Goal: Information Seeking & Learning: Check status

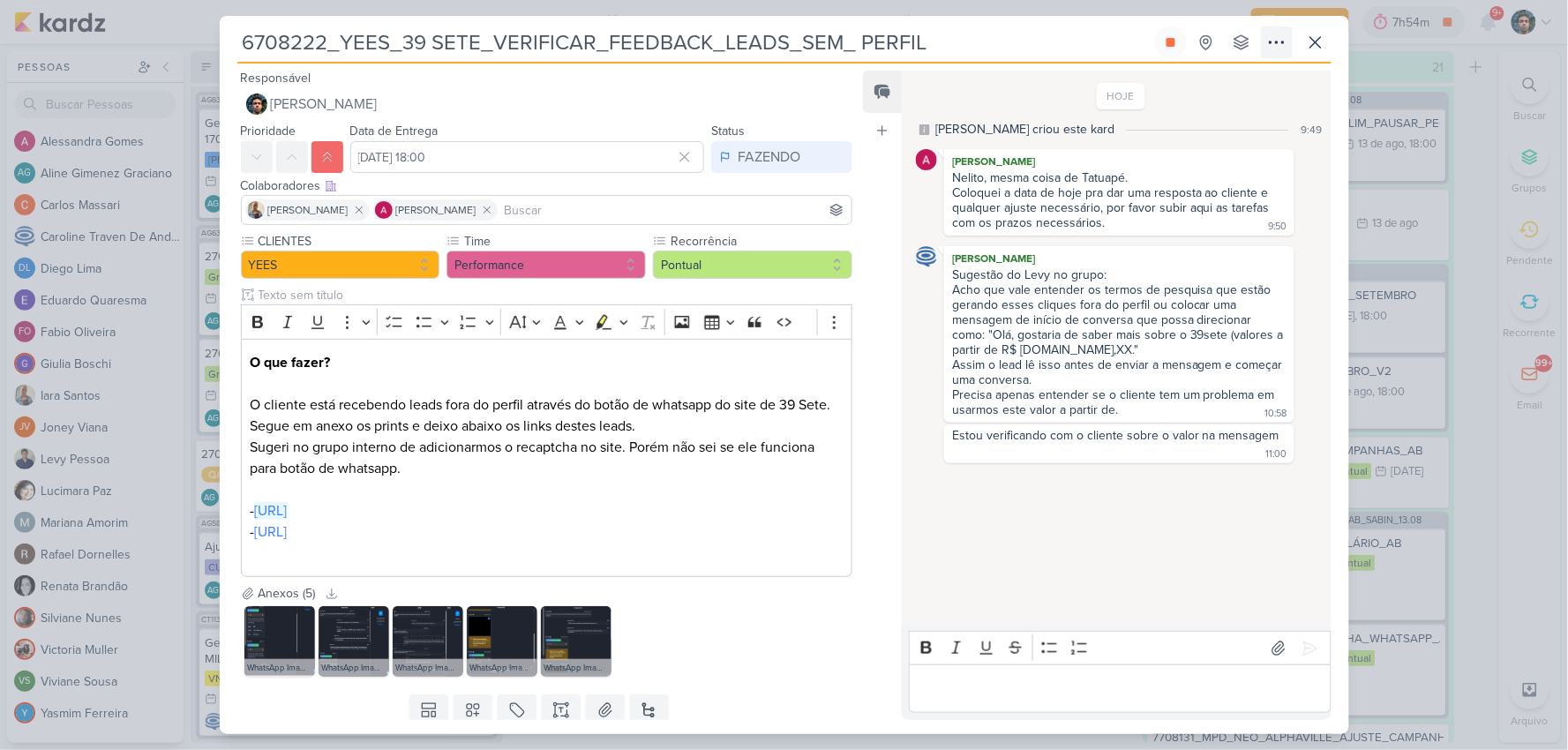
scroll to position [1372, 0]
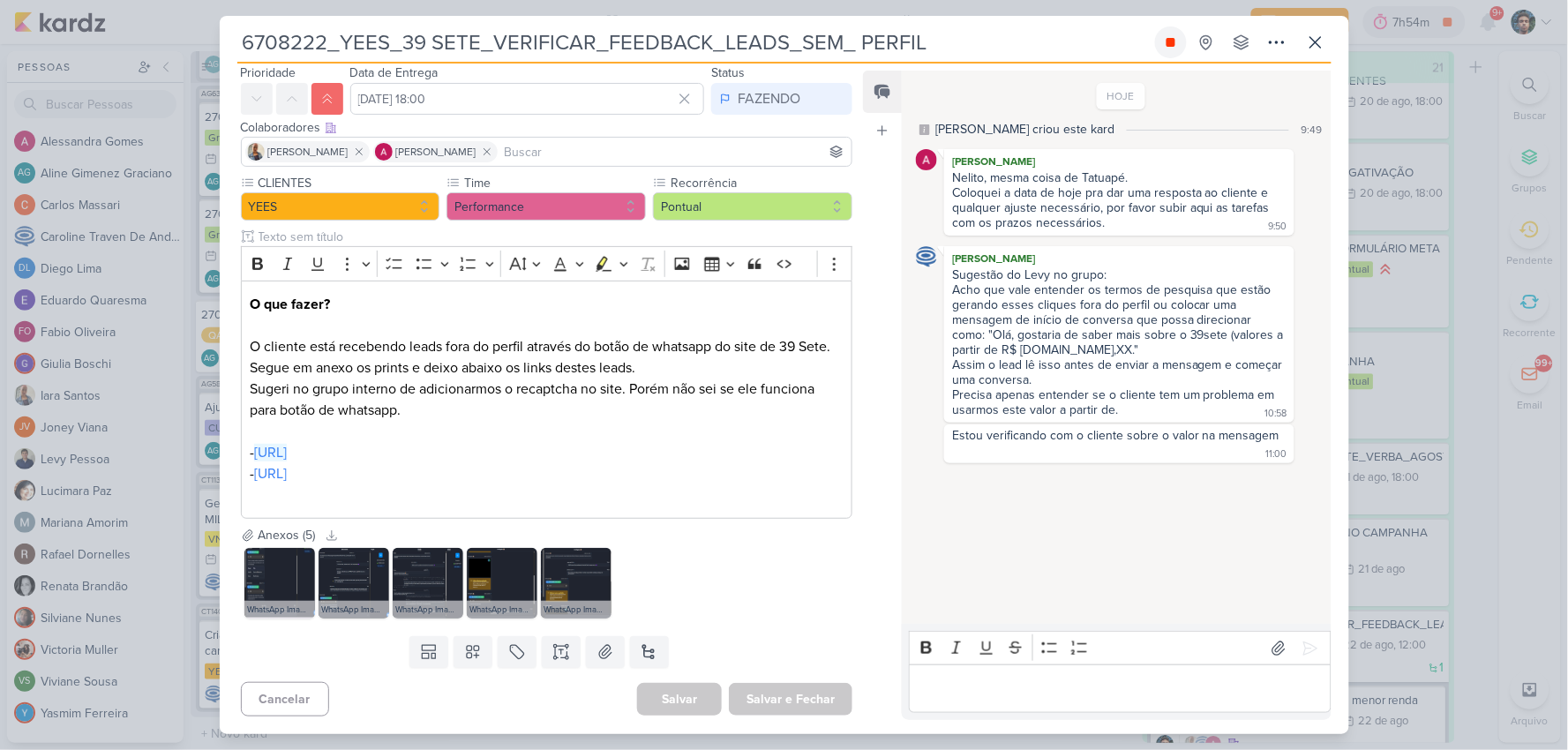
click at [1164, 35] on icon at bounding box center [1170, 41] width 14 height 14
click at [1321, 42] on icon at bounding box center [1315, 42] width 21 height 21
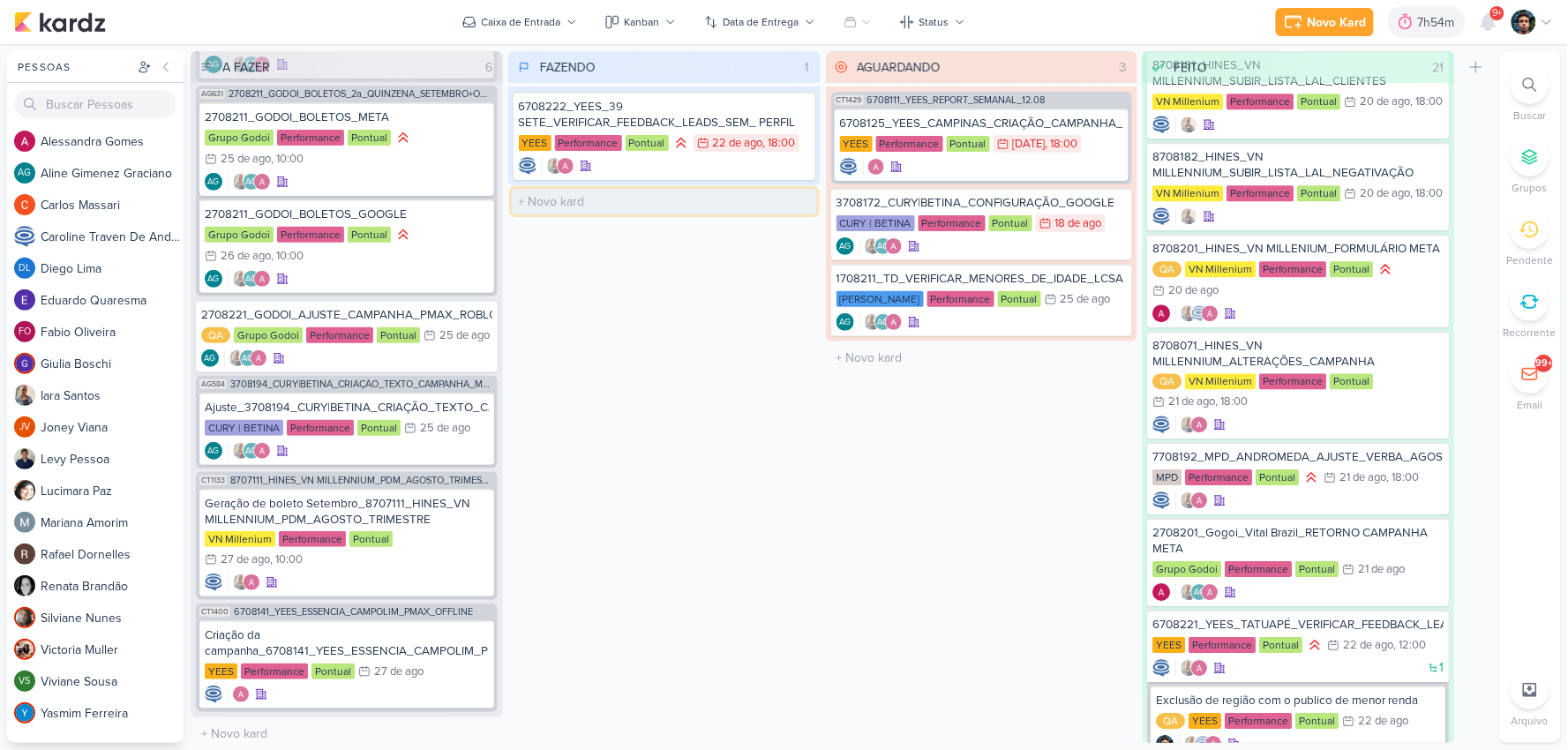
click at [744, 213] on input "text" at bounding box center [664, 202] width 306 height 26
click at [695, 288] on div "FAZENDO 1 Mover Para Esquerda Mover Para Direita [GEOGRAPHIC_DATA] 6708222_YEES…" at bounding box center [663, 398] width 312 height 692
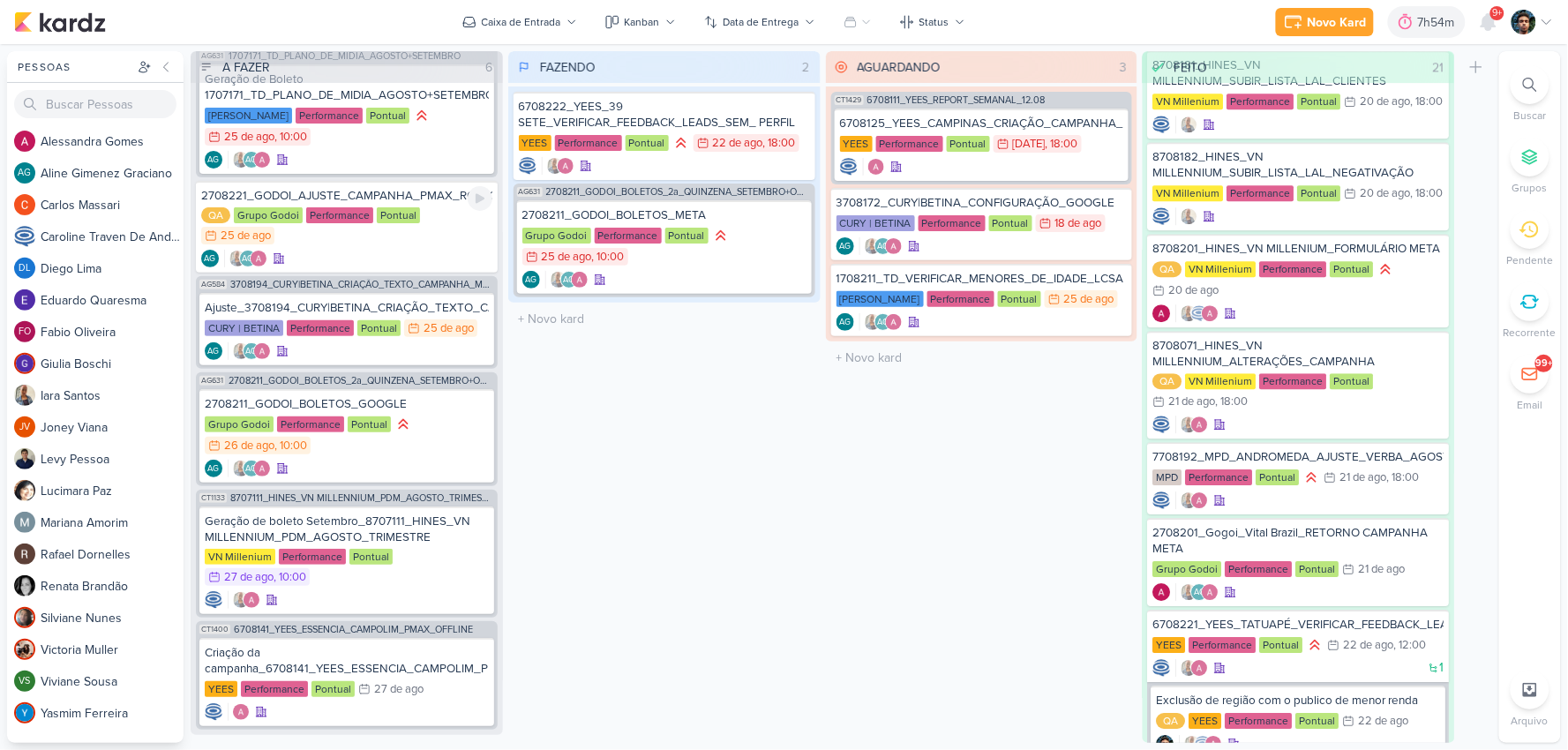
scroll to position [0, 0]
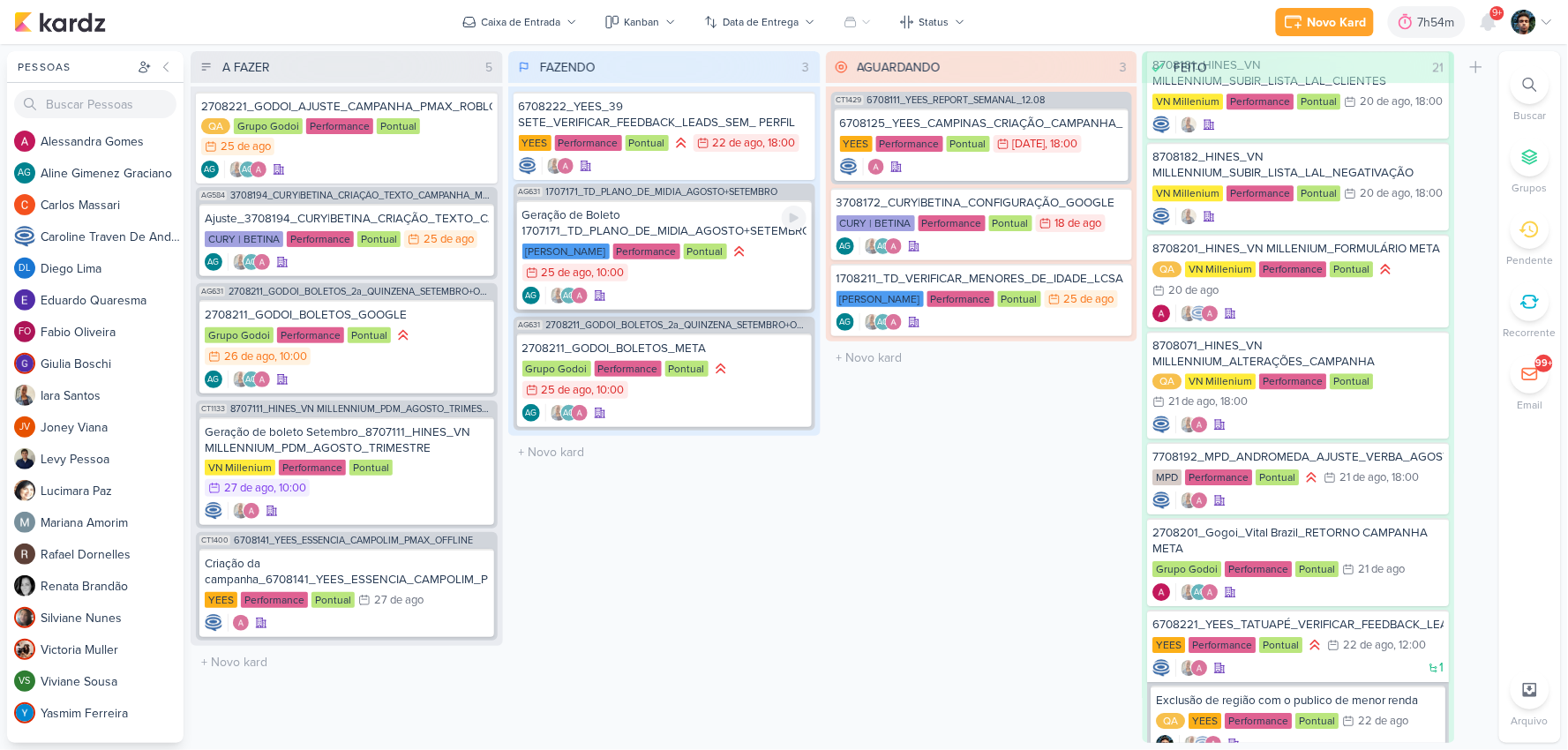
click at [764, 279] on div "[PERSON_NAME] Performance Pontual 25/8 [DATE] 10:00" at bounding box center [664, 263] width 284 height 40
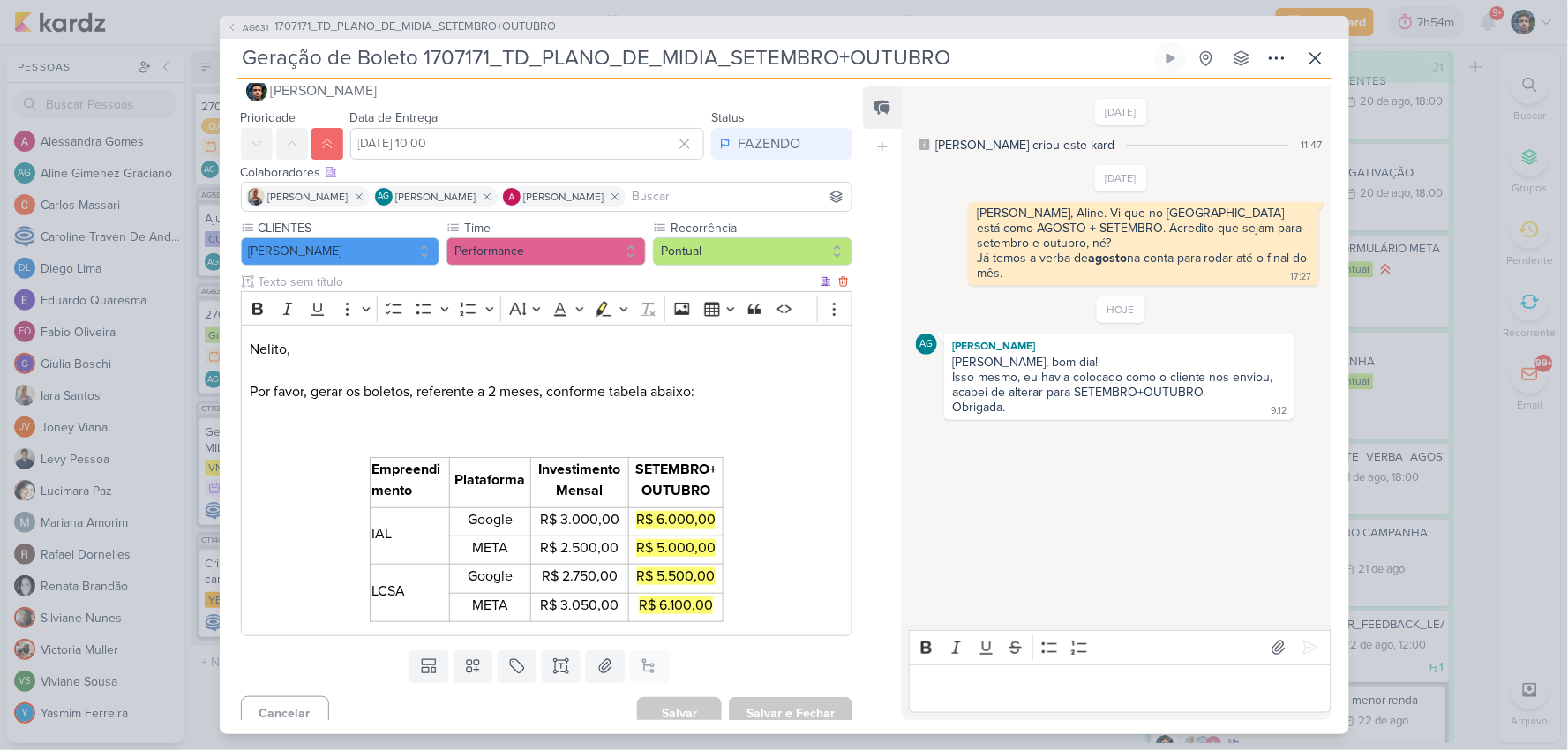
scroll to position [44, 0]
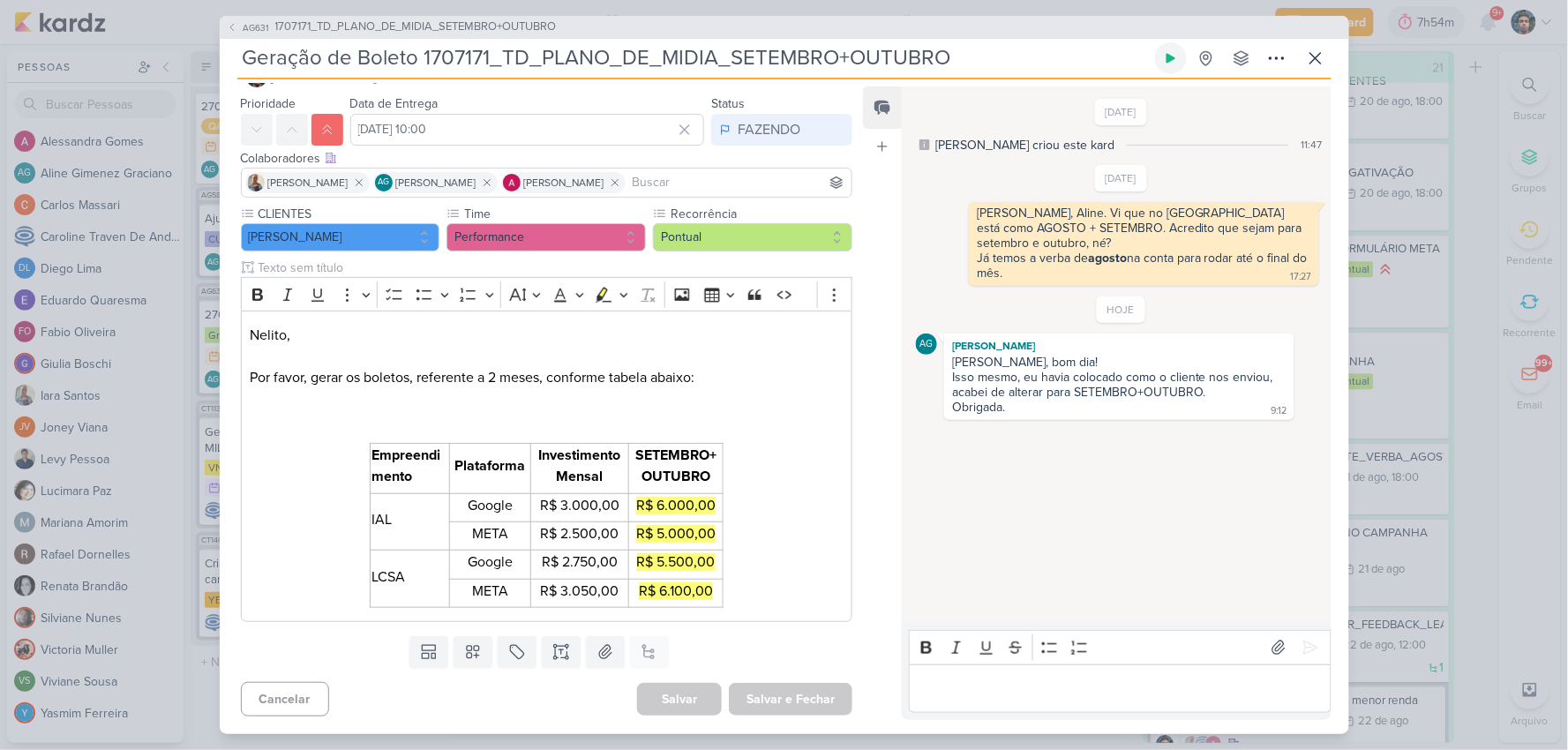
click at [1159, 55] on button at bounding box center [1170, 58] width 32 height 32
click at [1205, 685] on p "Editor editing area: main" at bounding box center [1120, 687] width 403 height 21
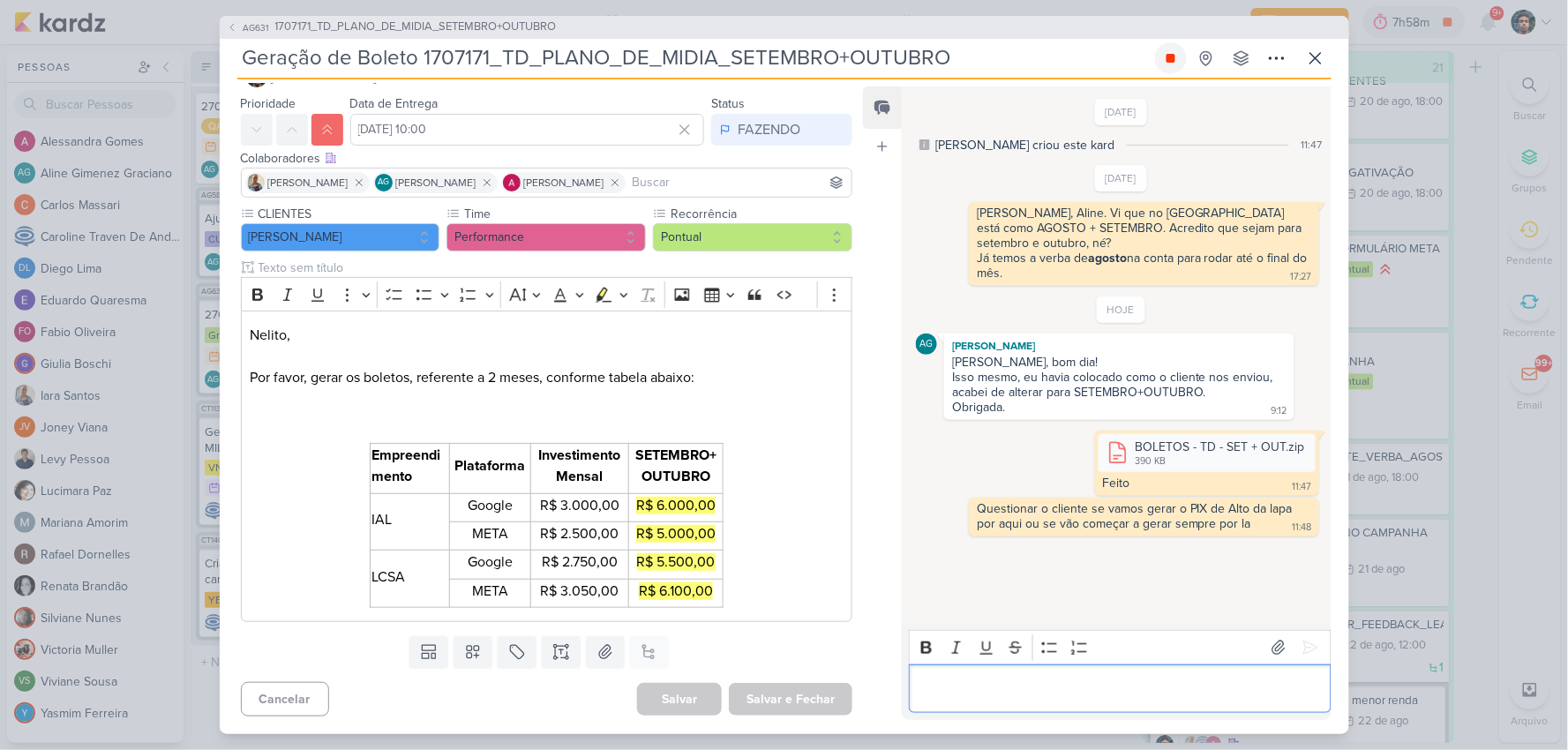
click at [1177, 56] on icon at bounding box center [1170, 58] width 14 height 14
click at [1324, 58] on icon at bounding box center [1315, 58] width 21 height 21
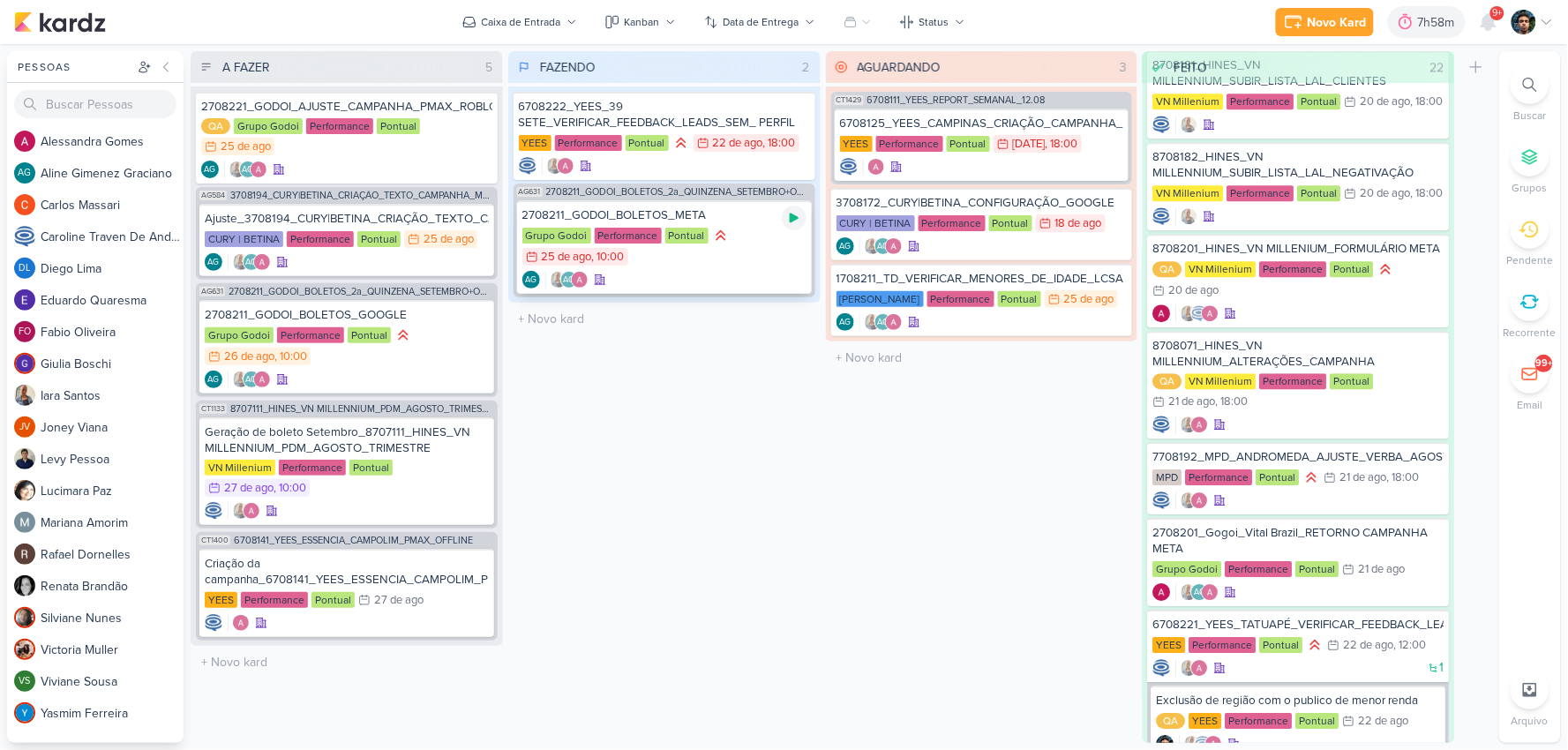
click at [795, 215] on icon at bounding box center [794, 218] width 9 height 10
click at [754, 252] on div "Grupo Godoi Performance Pontual 25/8 [DATE] 10:00" at bounding box center [664, 247] width 284 height 40
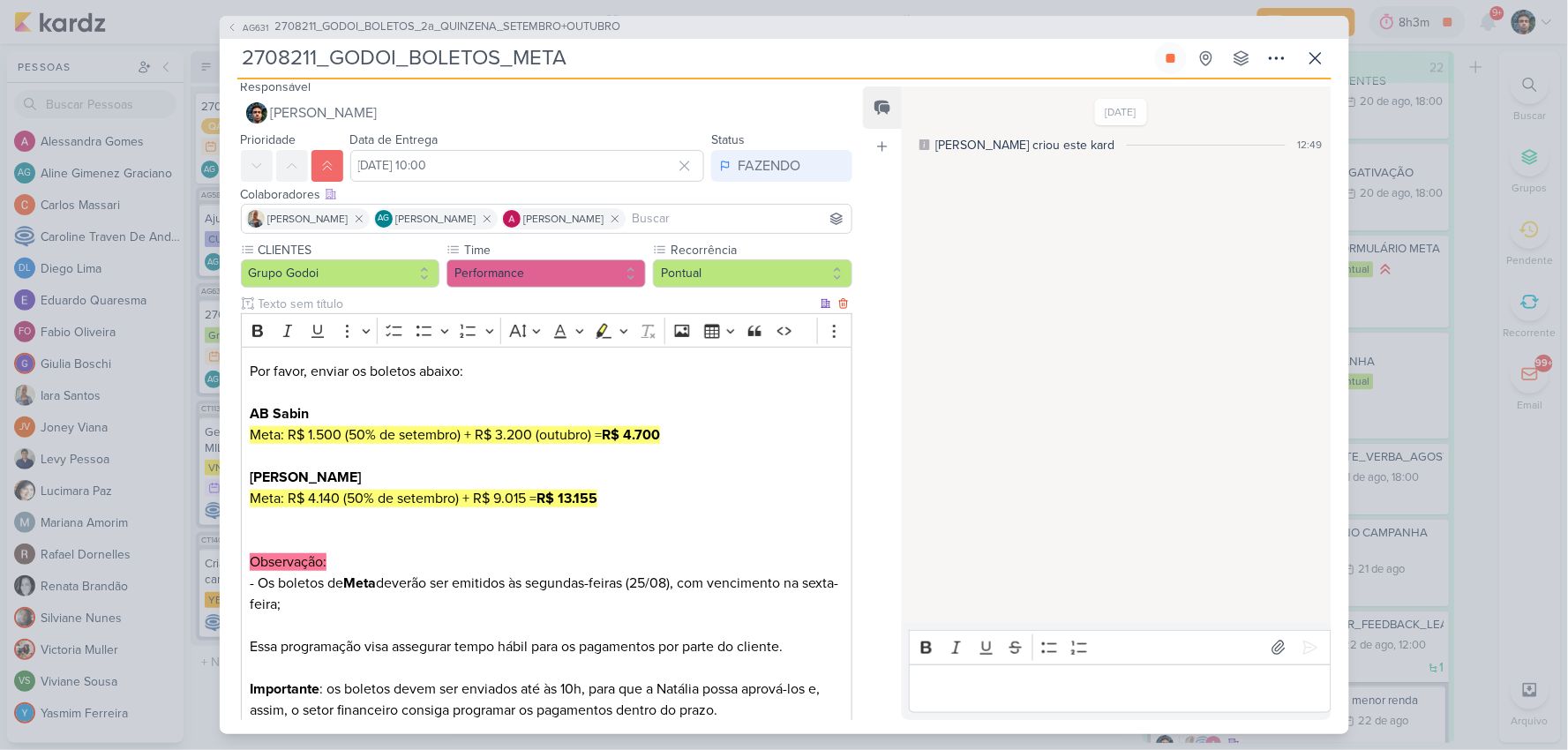
scroll to position [0, 0]
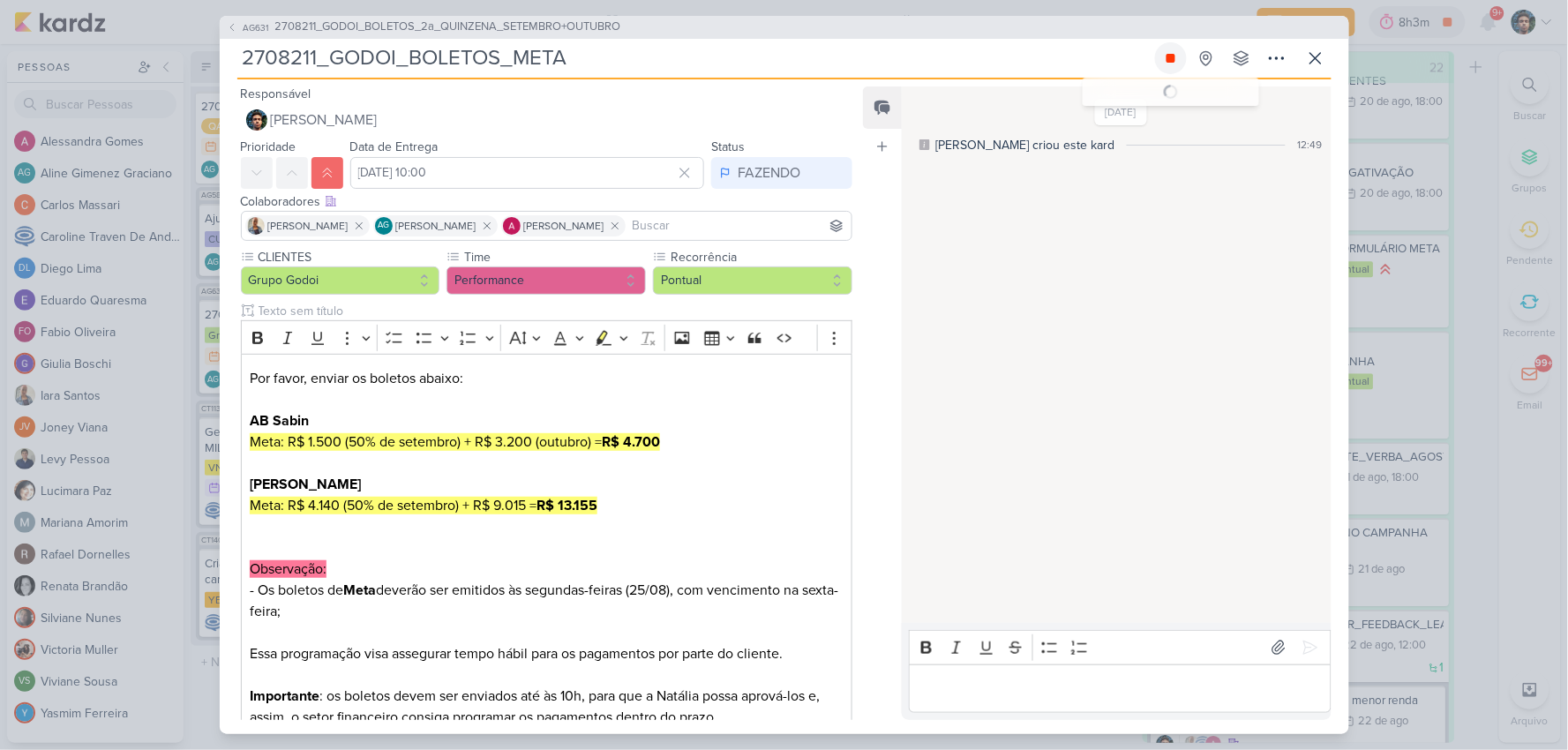
click at [1174, 67] on button at bounding box center [1170, 58] width 32 height 32
click at [1024, 693] on p "Editor editing area: main" at bounding box center [1120, 687] width 403 height 21
click at [1316, 62] on icon at bounding box center [1315, 58] width 21 height 21
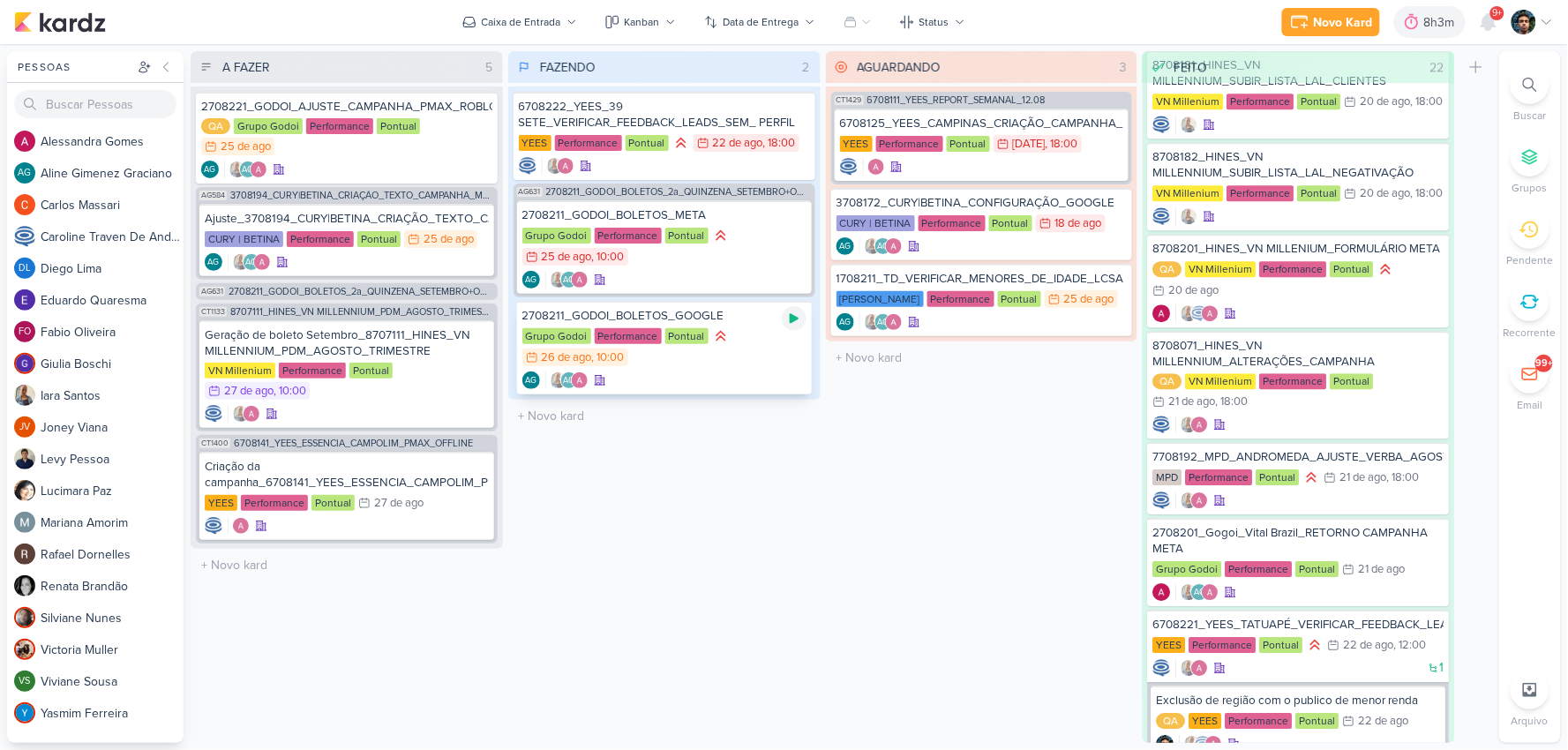
click at [788, 321] on icon at bounding box center [793, 317] width 14 height 14
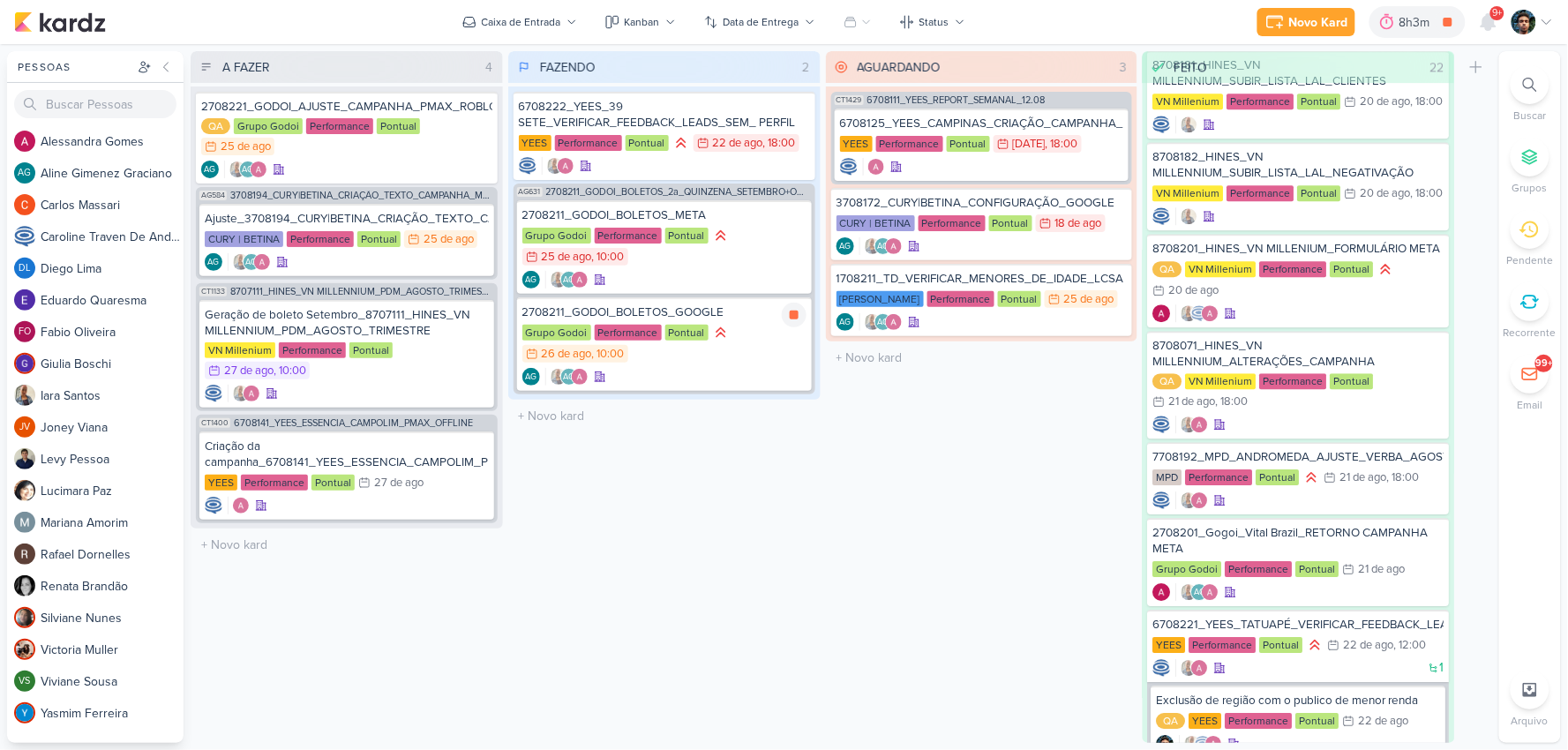
click at [745, 374] on div "AG AG" at bounding box center [664, 376] width 284 height 17
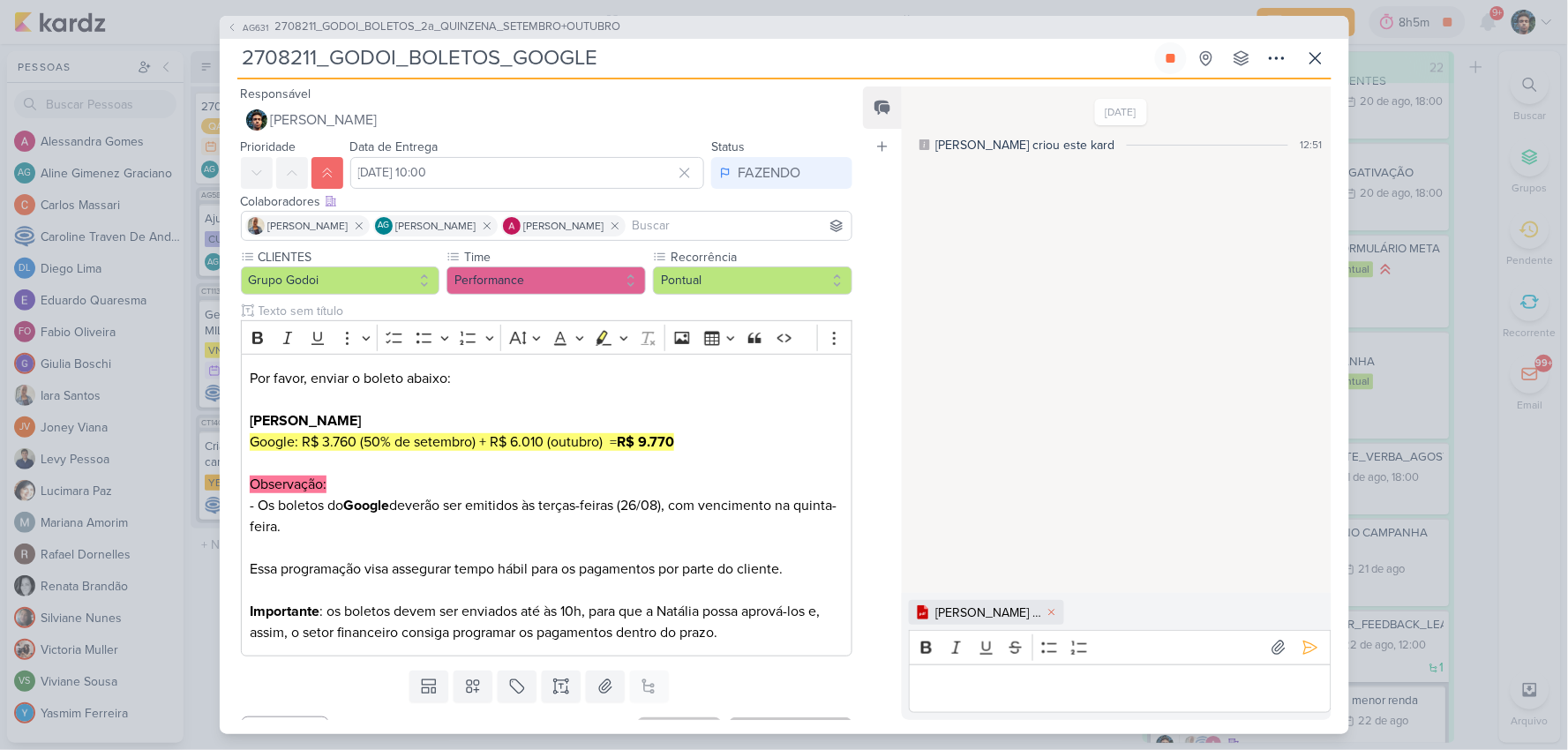
click at [1184, 703] on div "Editor editing area: main" at bounding box center [1119, 688] width 421 height 49
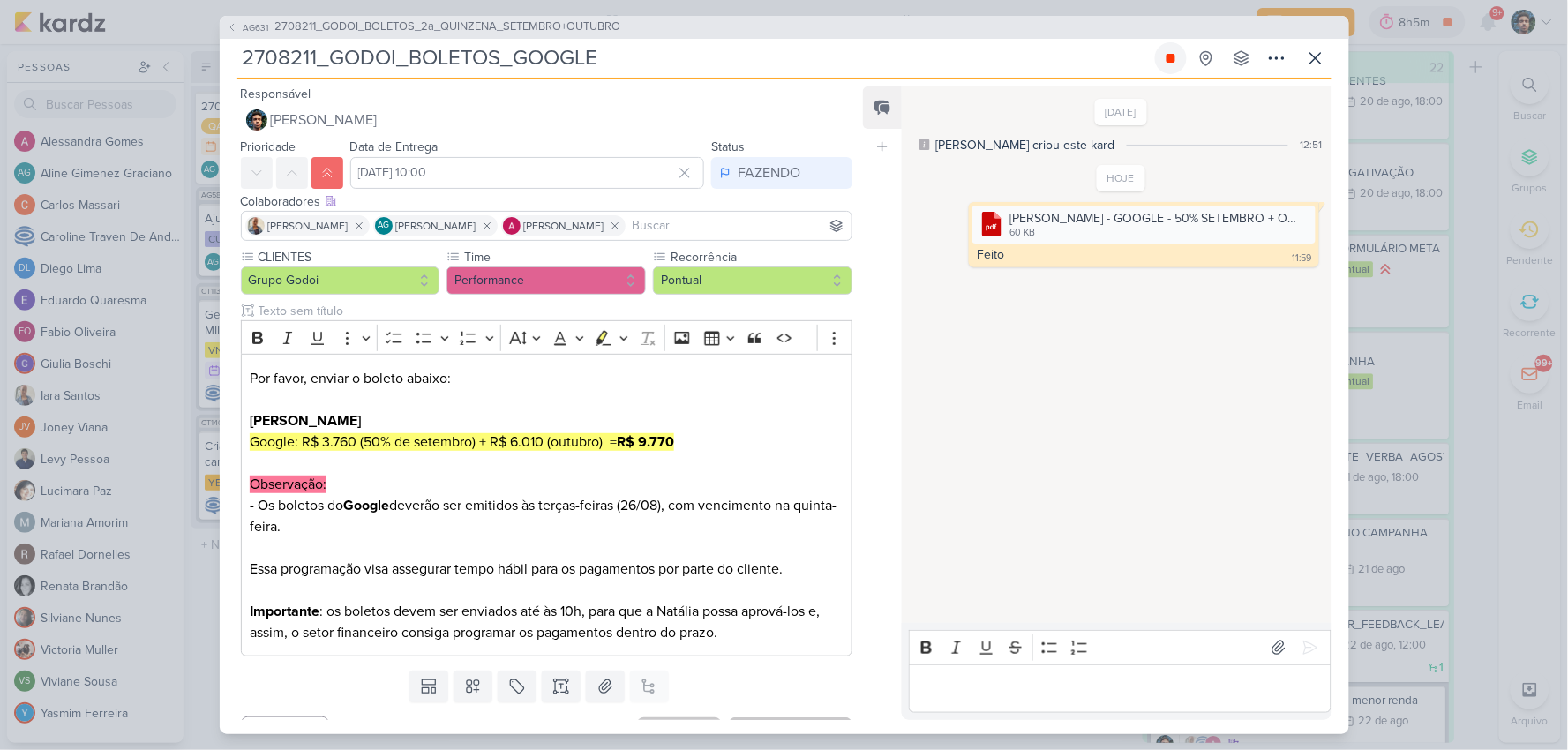
click at [1168, 55] on icon at bounding box center [1170, 58] width 9 height 9
click at [1314, 57] on icon at bounding box center [1316, 59] width 11 height 11
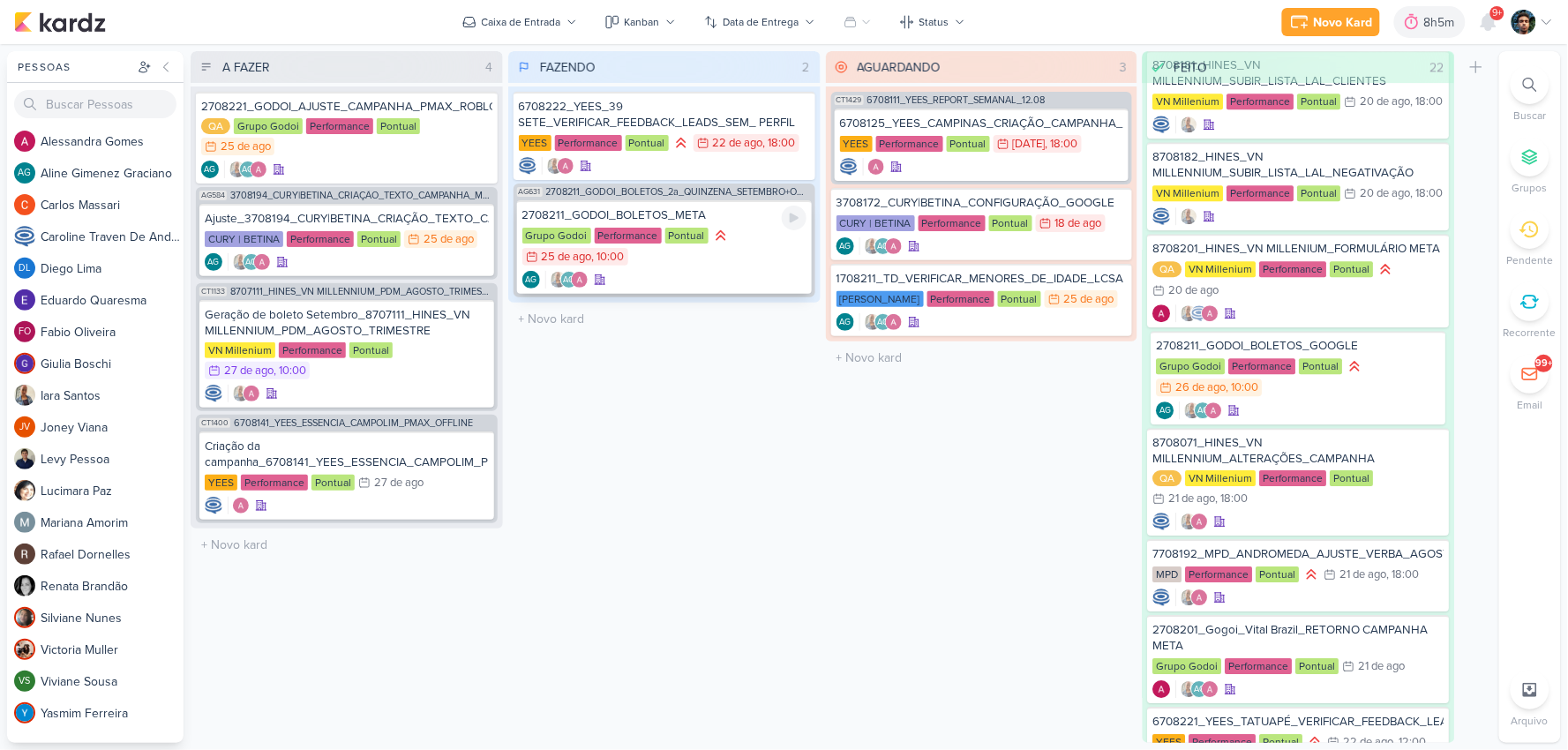
click at [748, 271] on div "AG AG" at bounding box center [664, 279] width 284 height 17
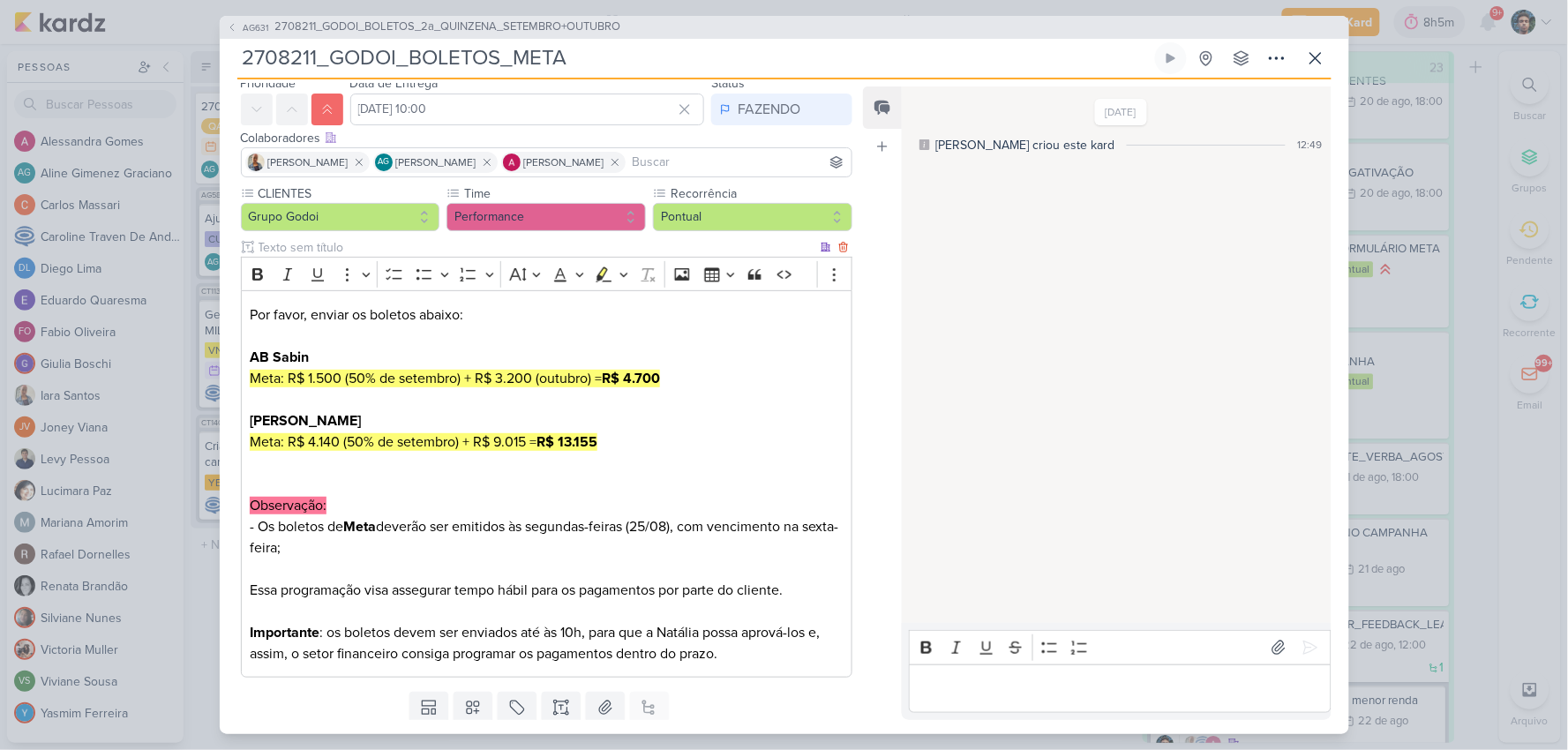
scroll to position [119, 0]
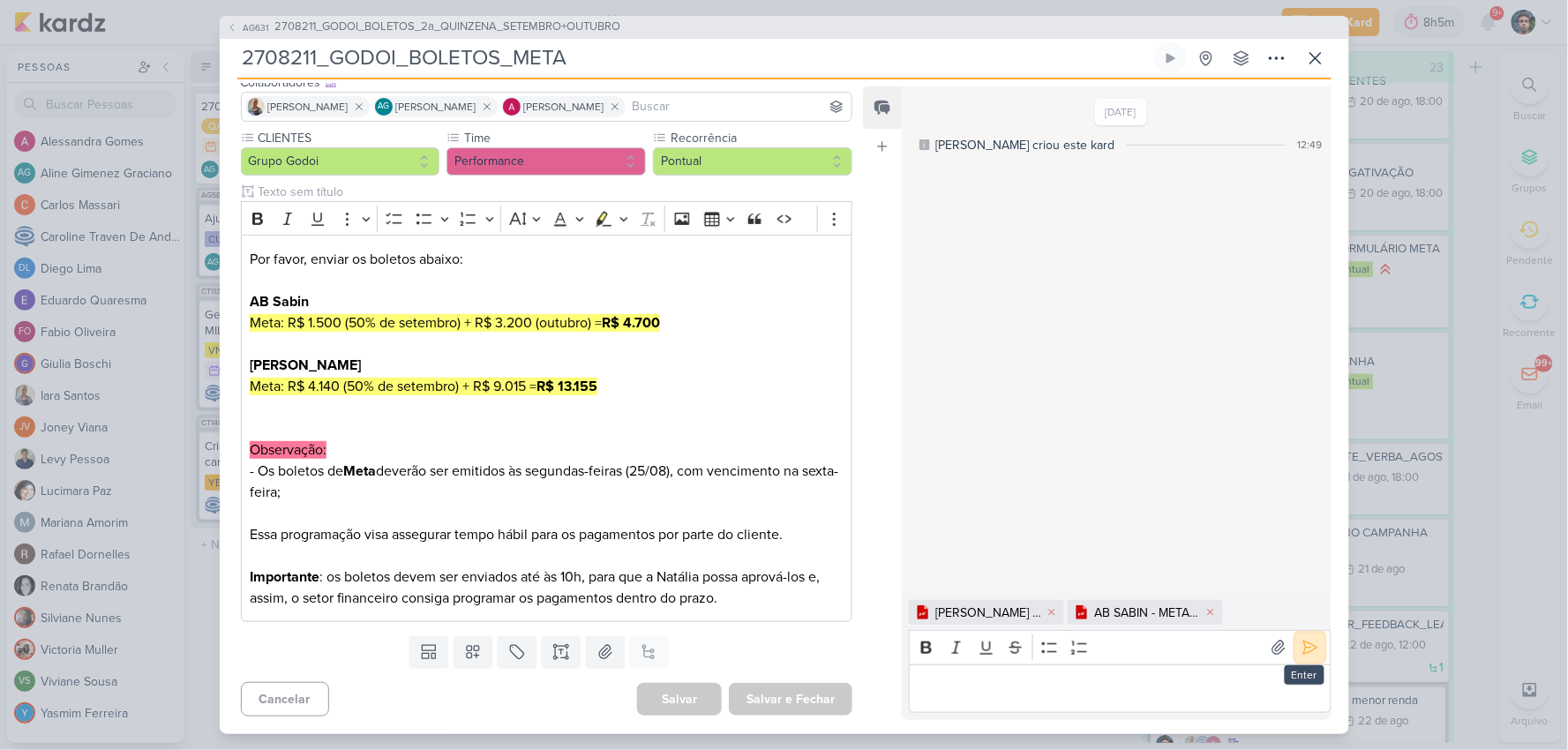
click at [1308, 648] on icon at bounding box center [1309, 647] width 17 height 17
click at [1209, 700] on div "Editor editing area: main" at bounding box center [1119, 688] width 421 height 49
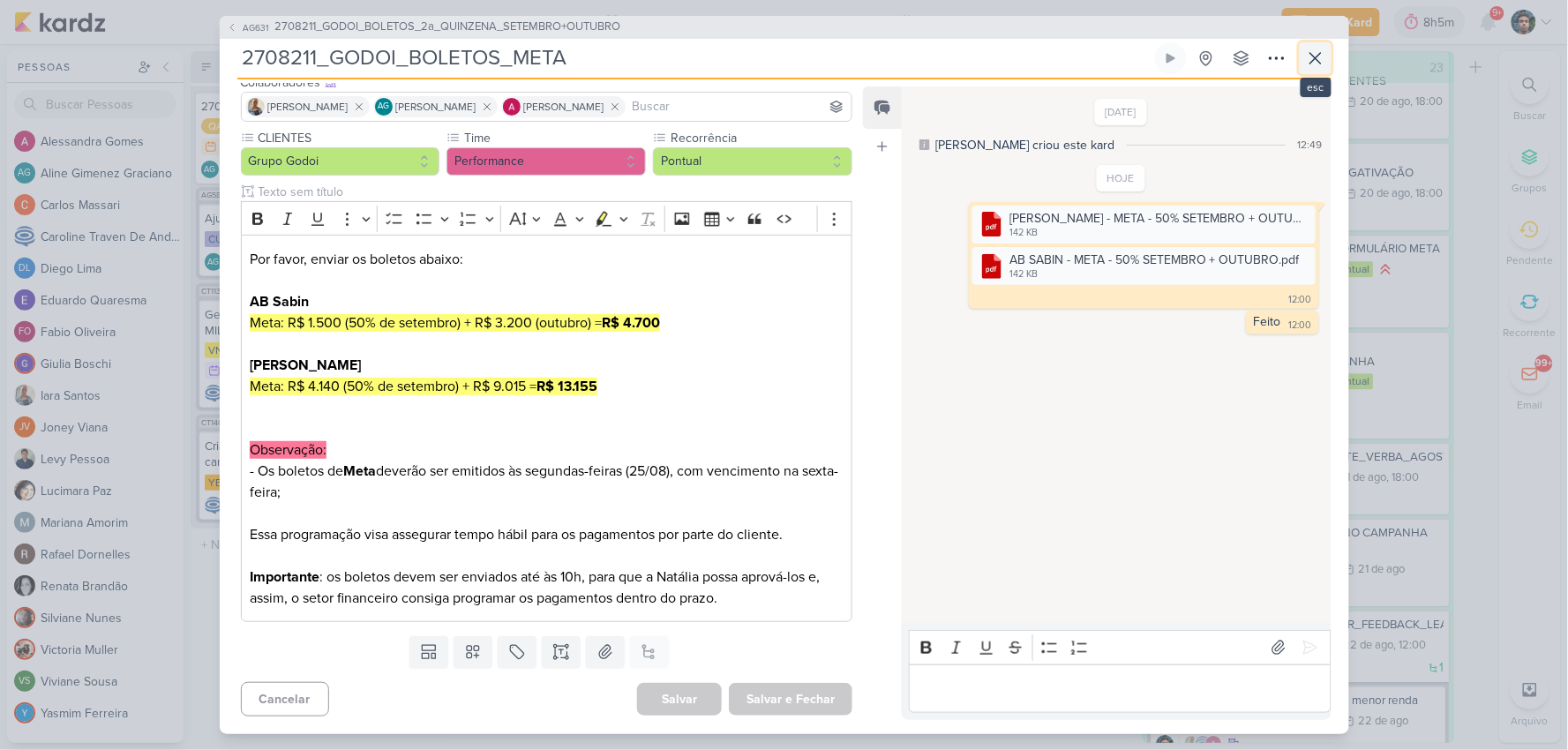
click at [1316, 51] on icon at bounding box center [1315, 58] width 21 height 21
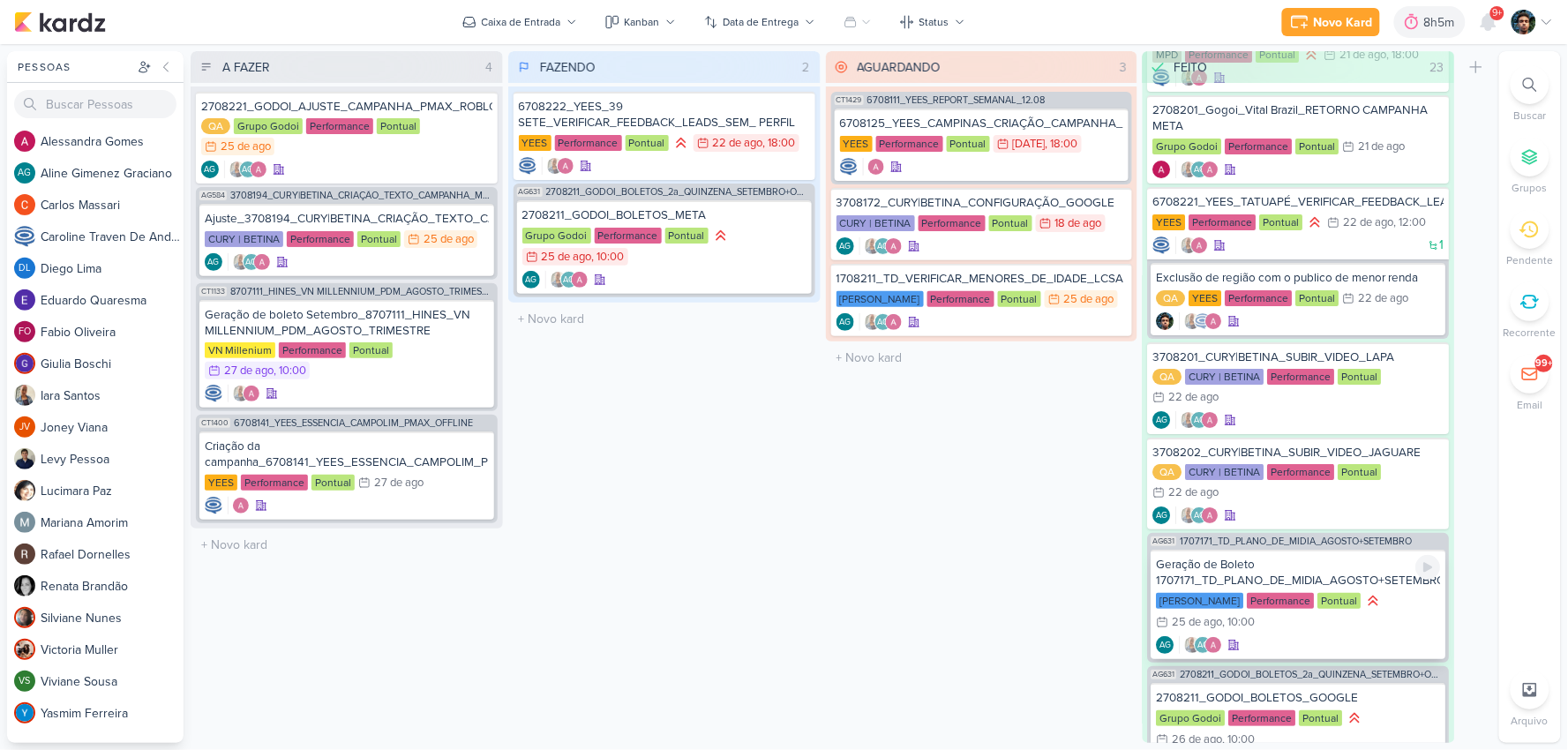
scroll to position [1808, 0]
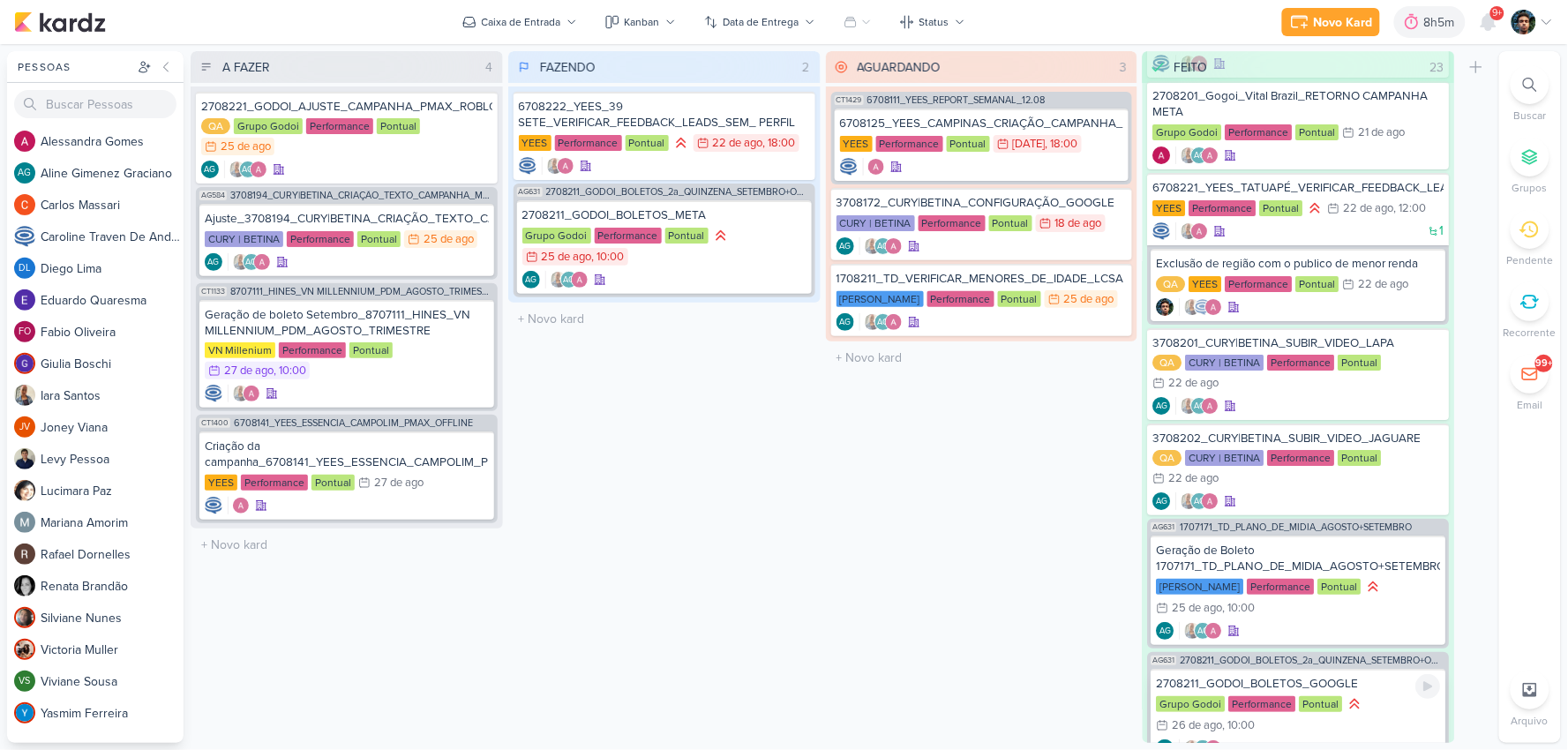
click at [1389, 695] on div "Grupo Godoi Performance Pontual 26/8 [DATE] 10:00" at bounding box center [1298, 715] width 284 height 40
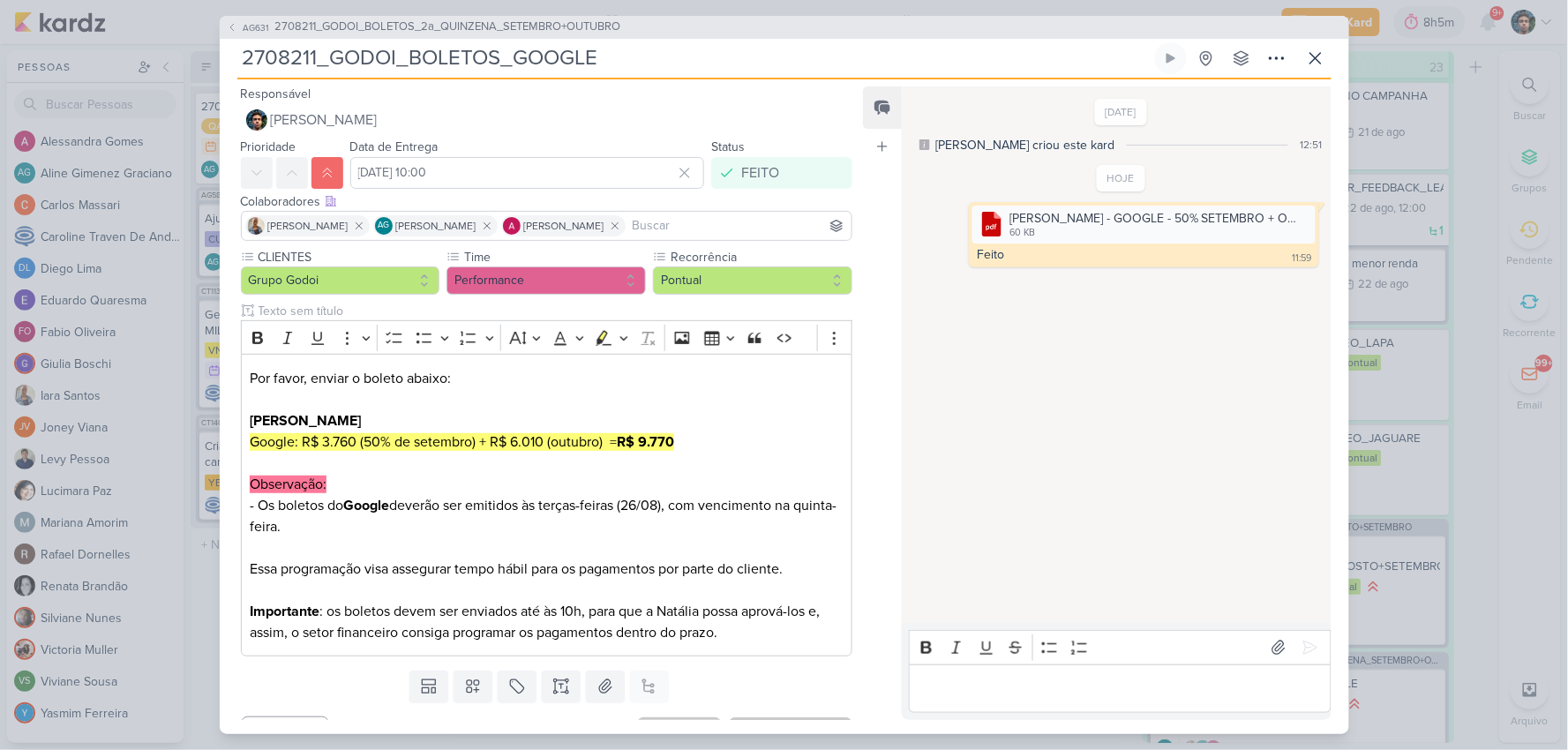
click at [1038, 683] on p "Editor editing area: main" at bounding box center [1120, 687] width 403 height 21
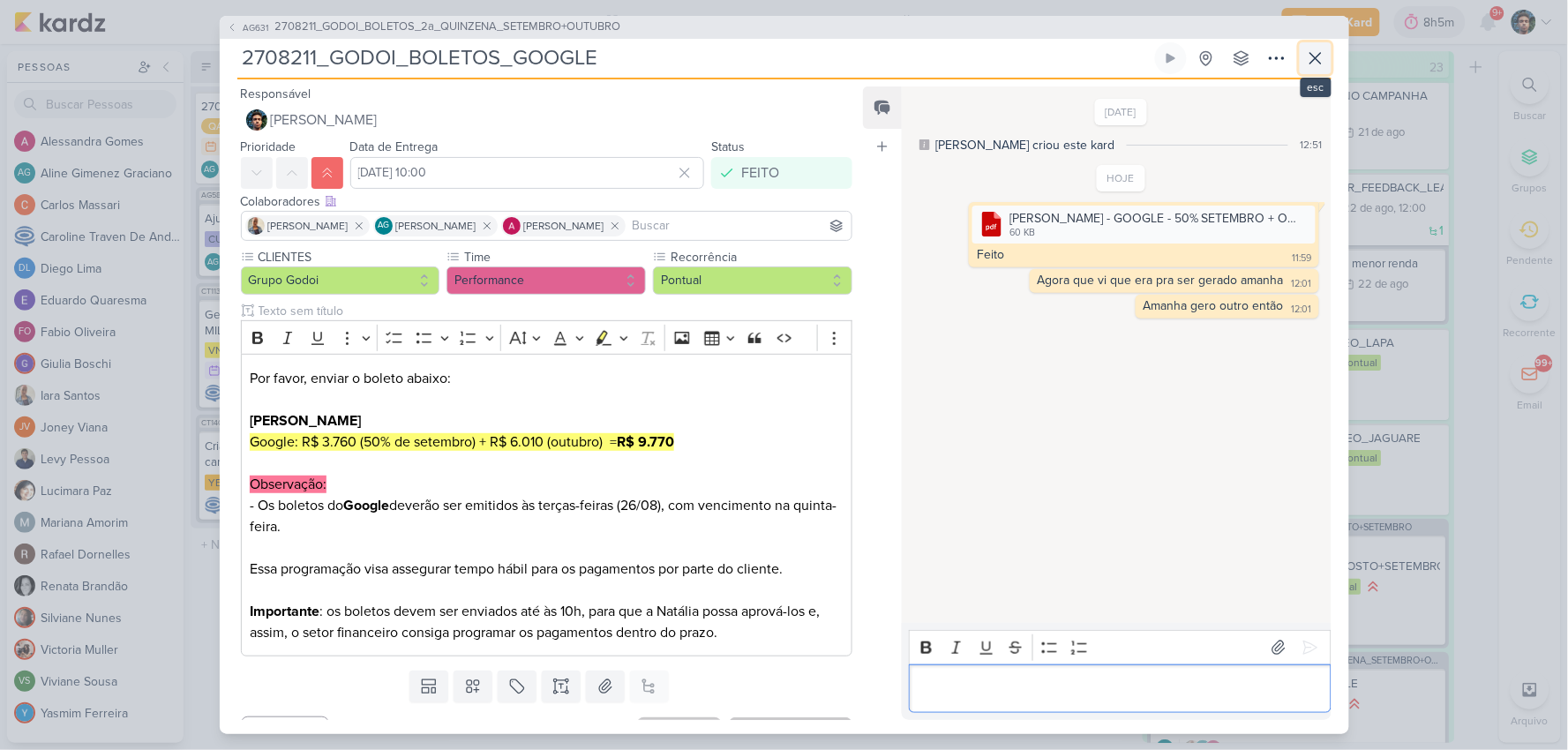
click at [1320, 48] on icon at bounding box center [1315, 58] width 21 height 21
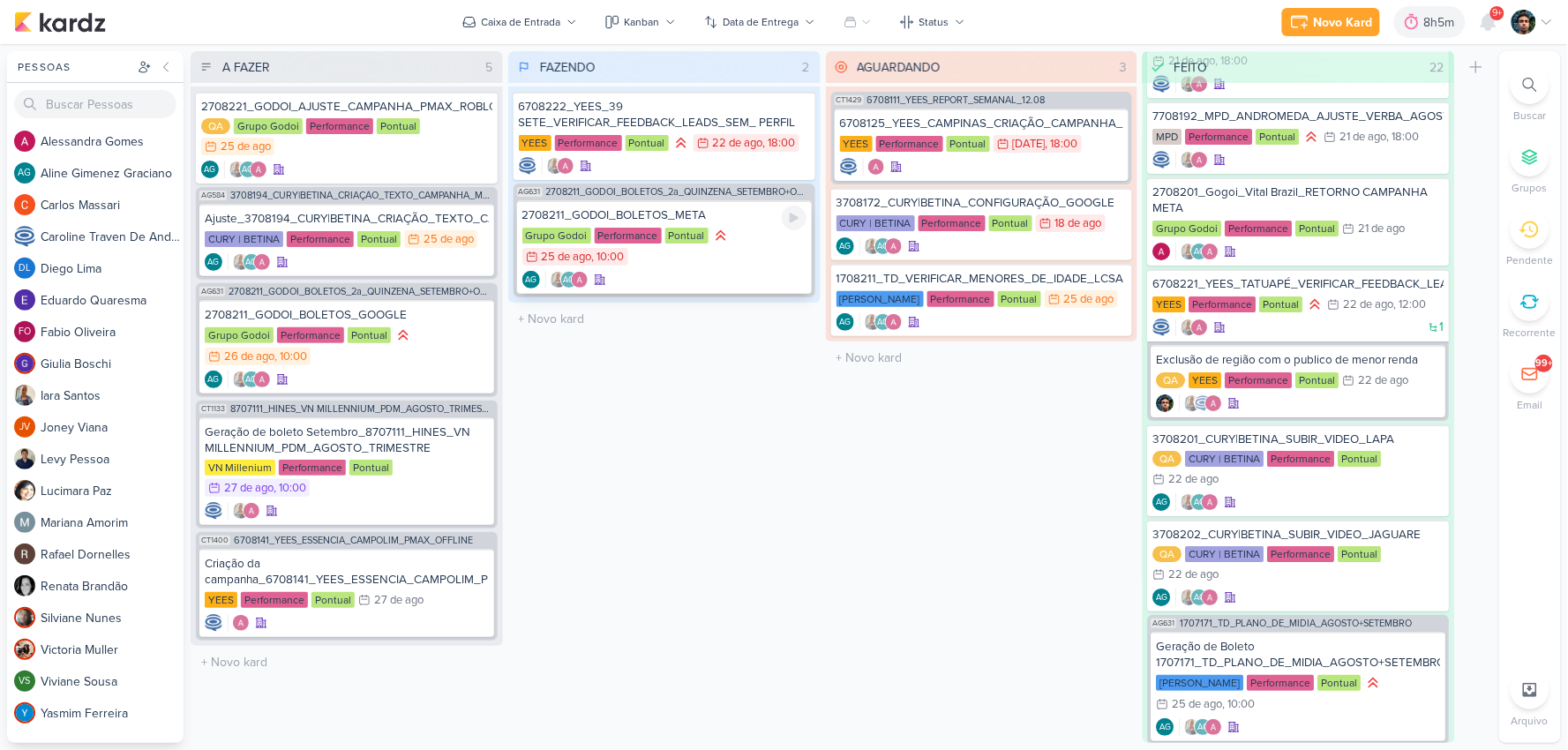
scroll to position [1691, 0]
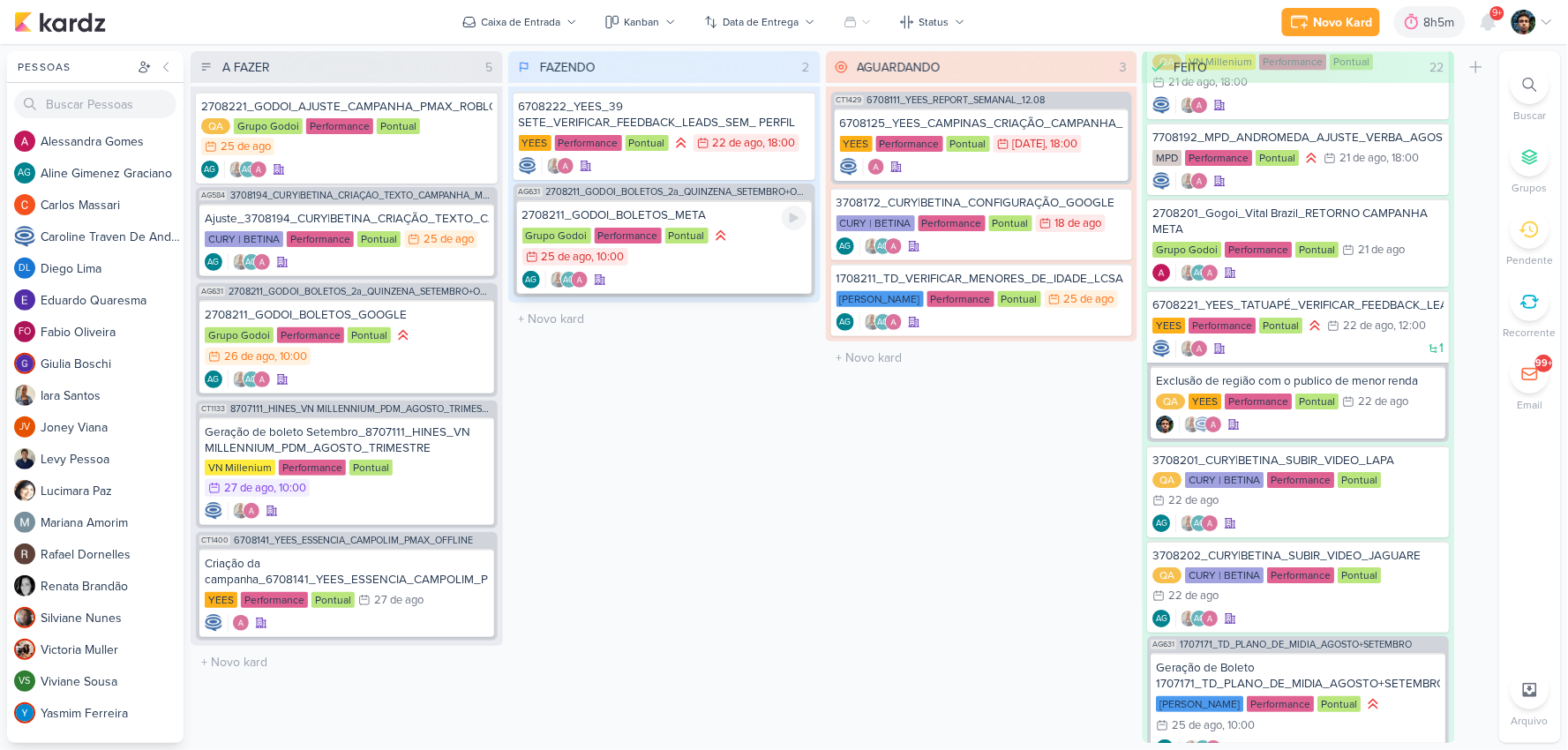
click at [751, 254] on div "Grupo Godoi Performance Pontual 25/8 [DATE] 10:00" at bounding box center [664, 247] width 284 height 40
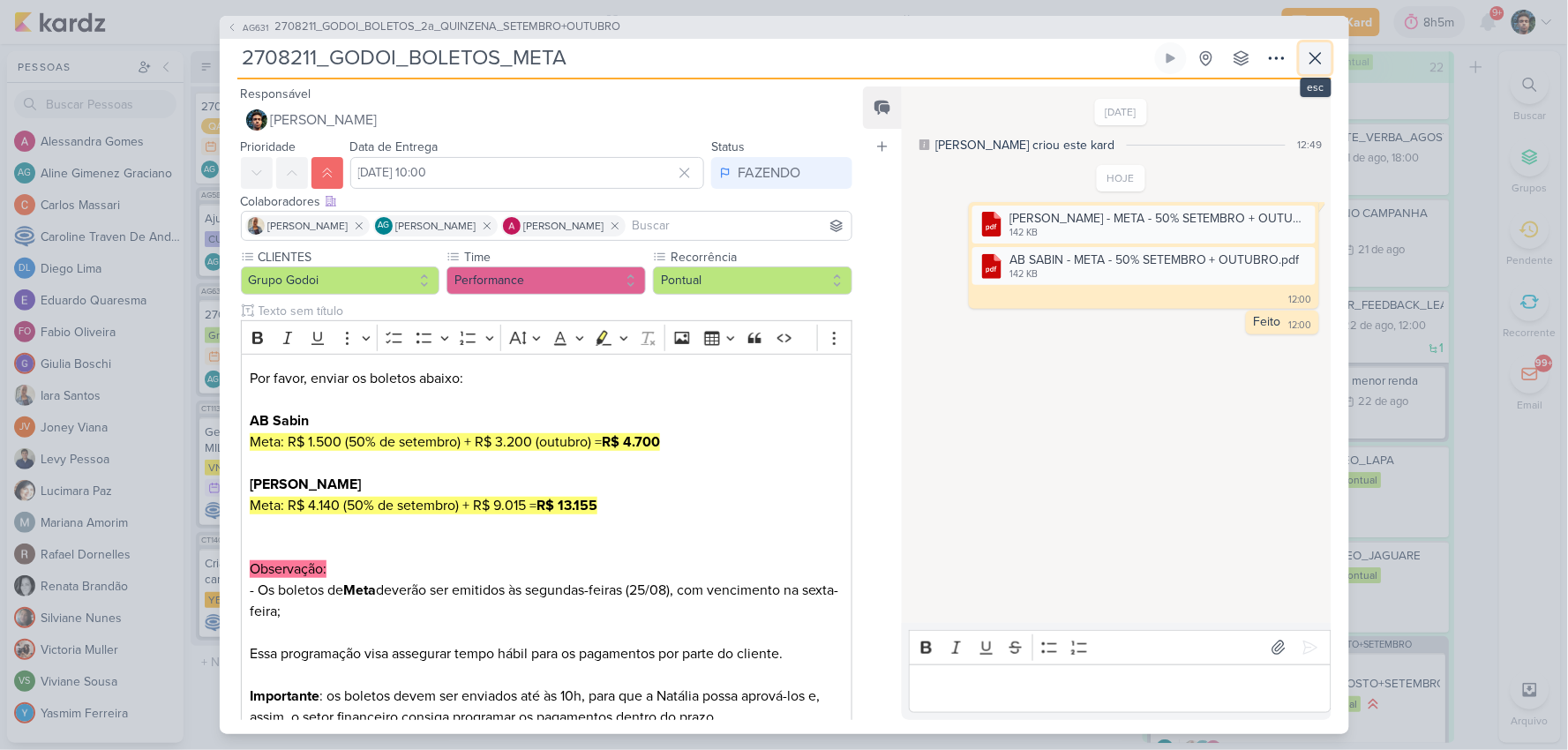
click at [1309, 53] on icon at bounding box center [1315, 58] width 21 height 21
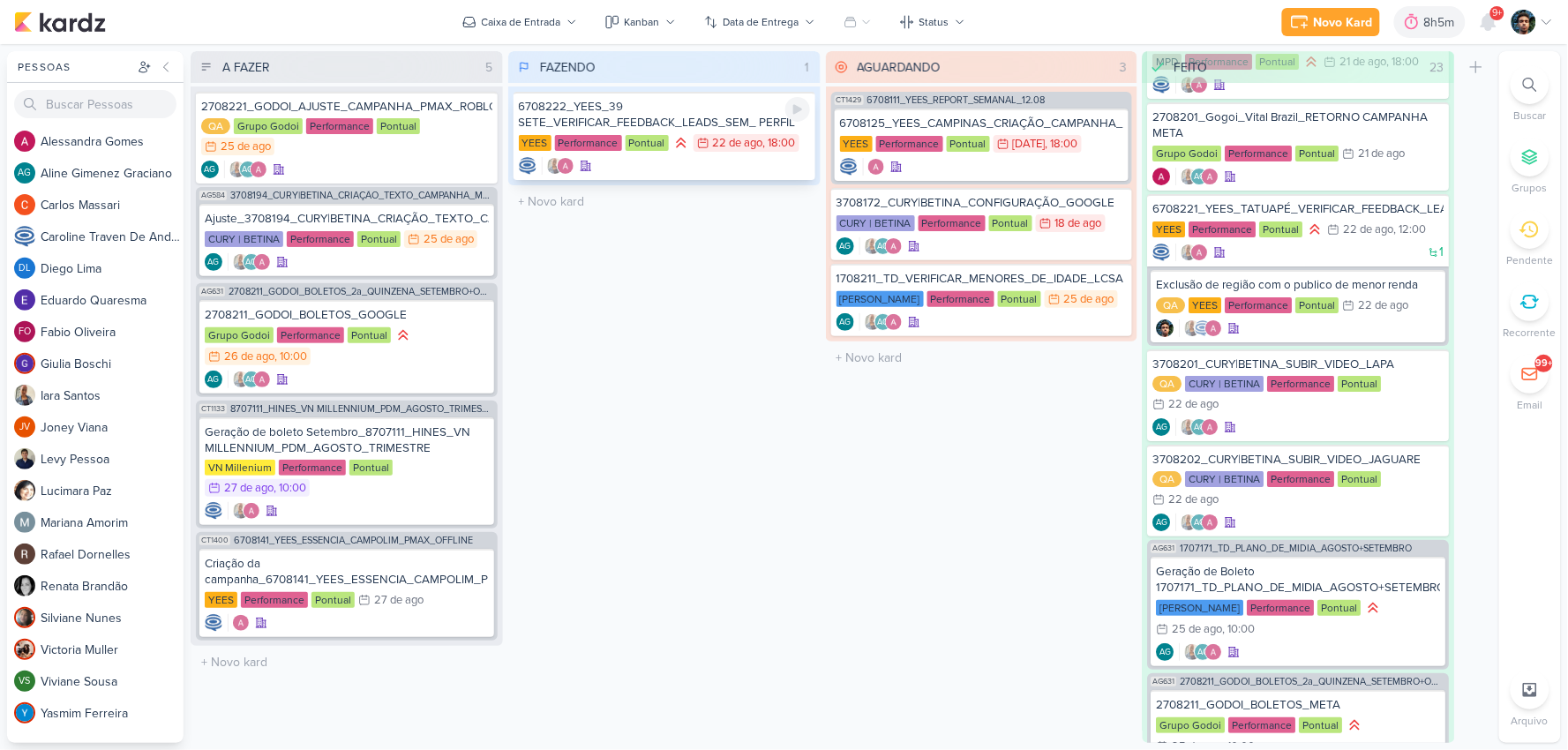
scroll to position [1808, 0]
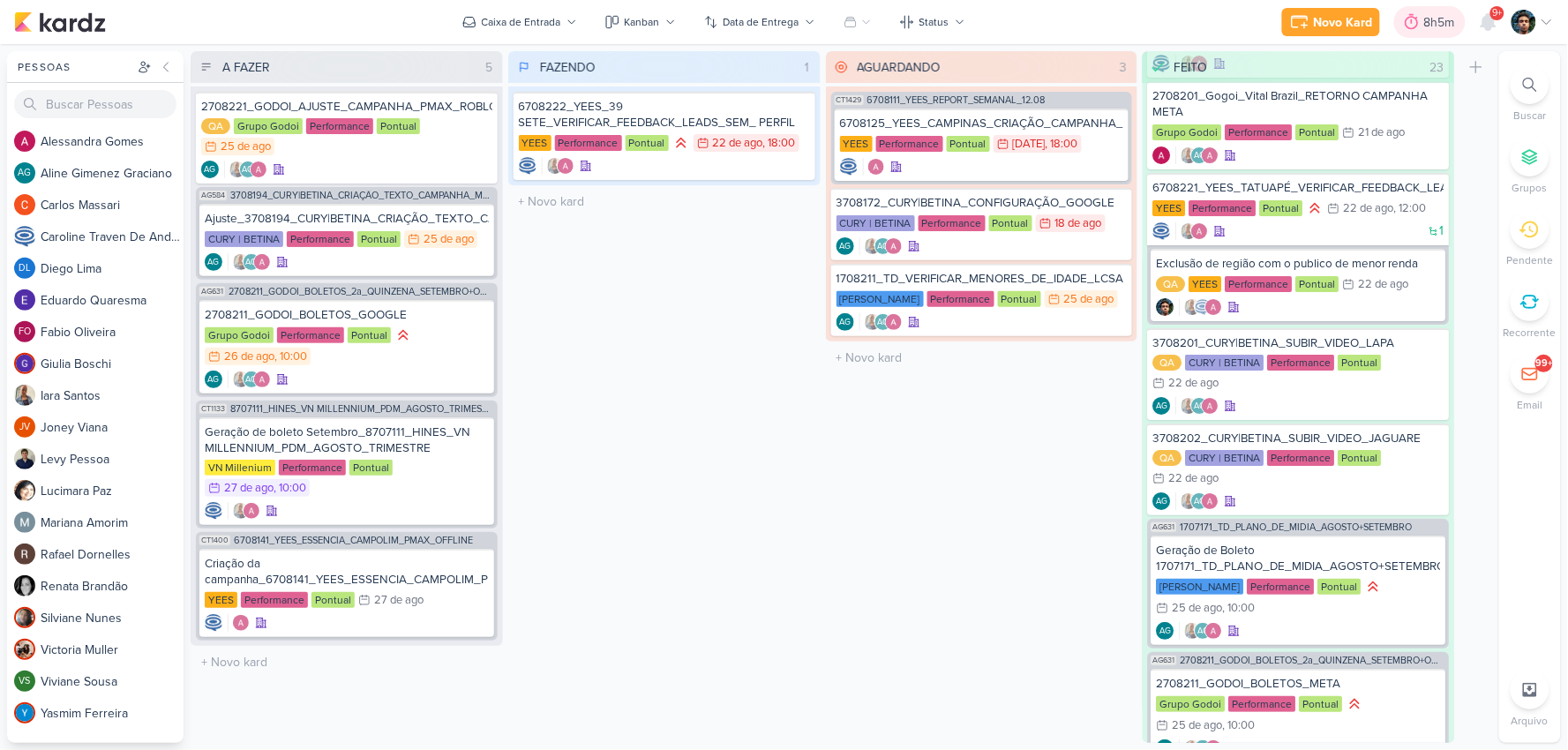
click at [1442, 29] on div "8h5m" at bounding box center [1441, 22] width 36 height 18
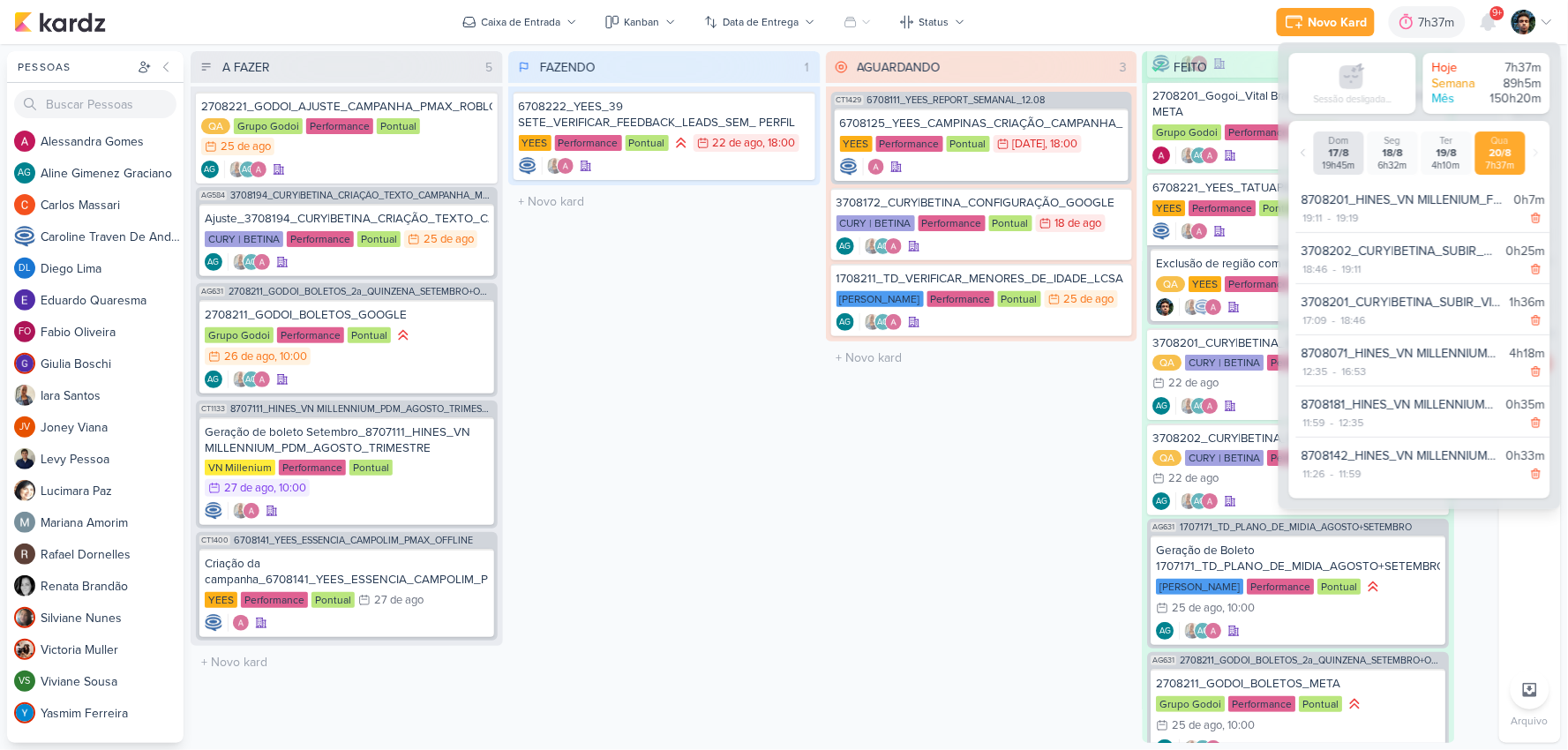
click at [1011, 479] on div "AGUARDANDO 3 Mover Para Esquerda Mover Para Direita [GEOGRAPHIC_DATA] CT1429 67…" at bounding box center [981, 398] width 312 height 692
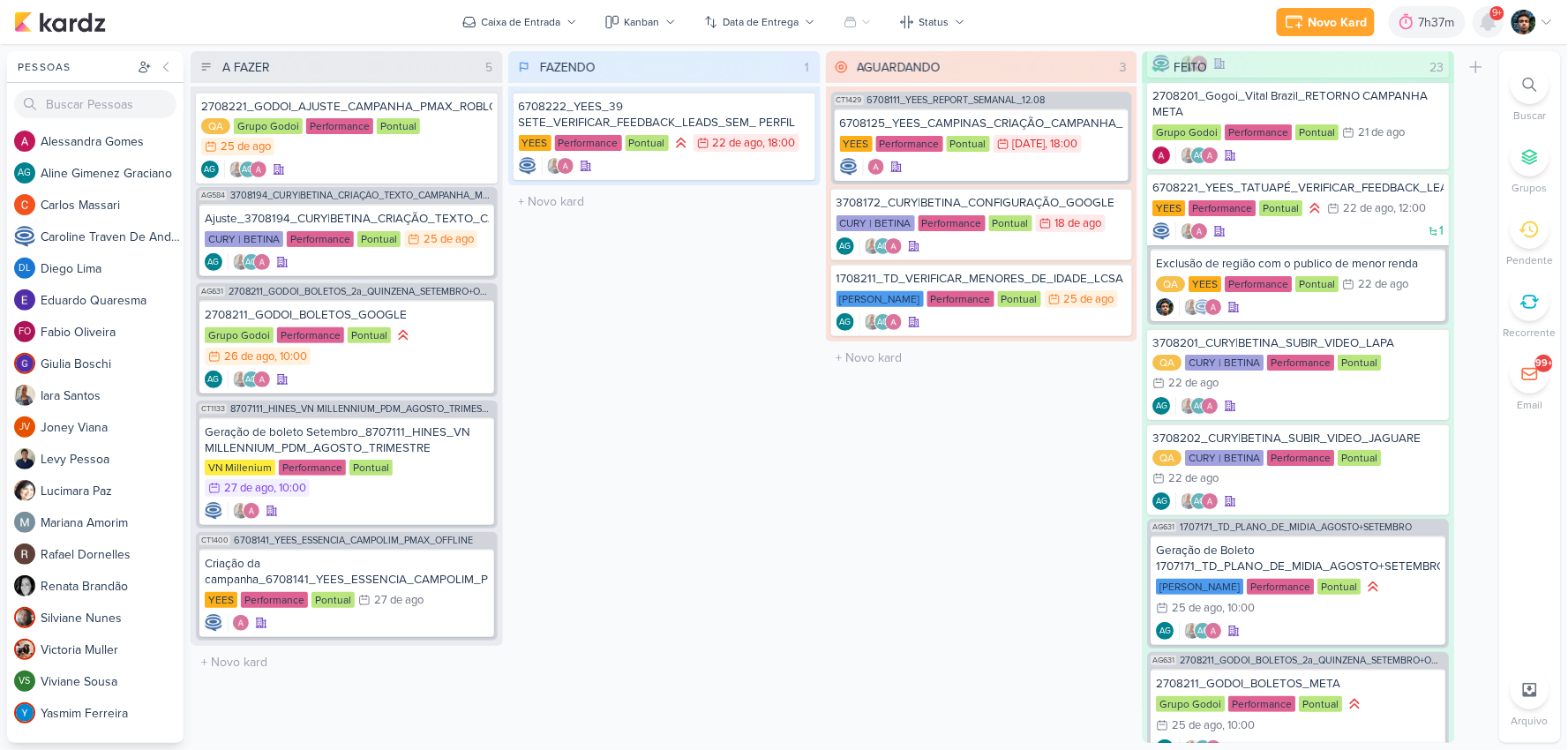
click at [1485, 31] on icon at bounding box center [1488, 21] width 21 height 21
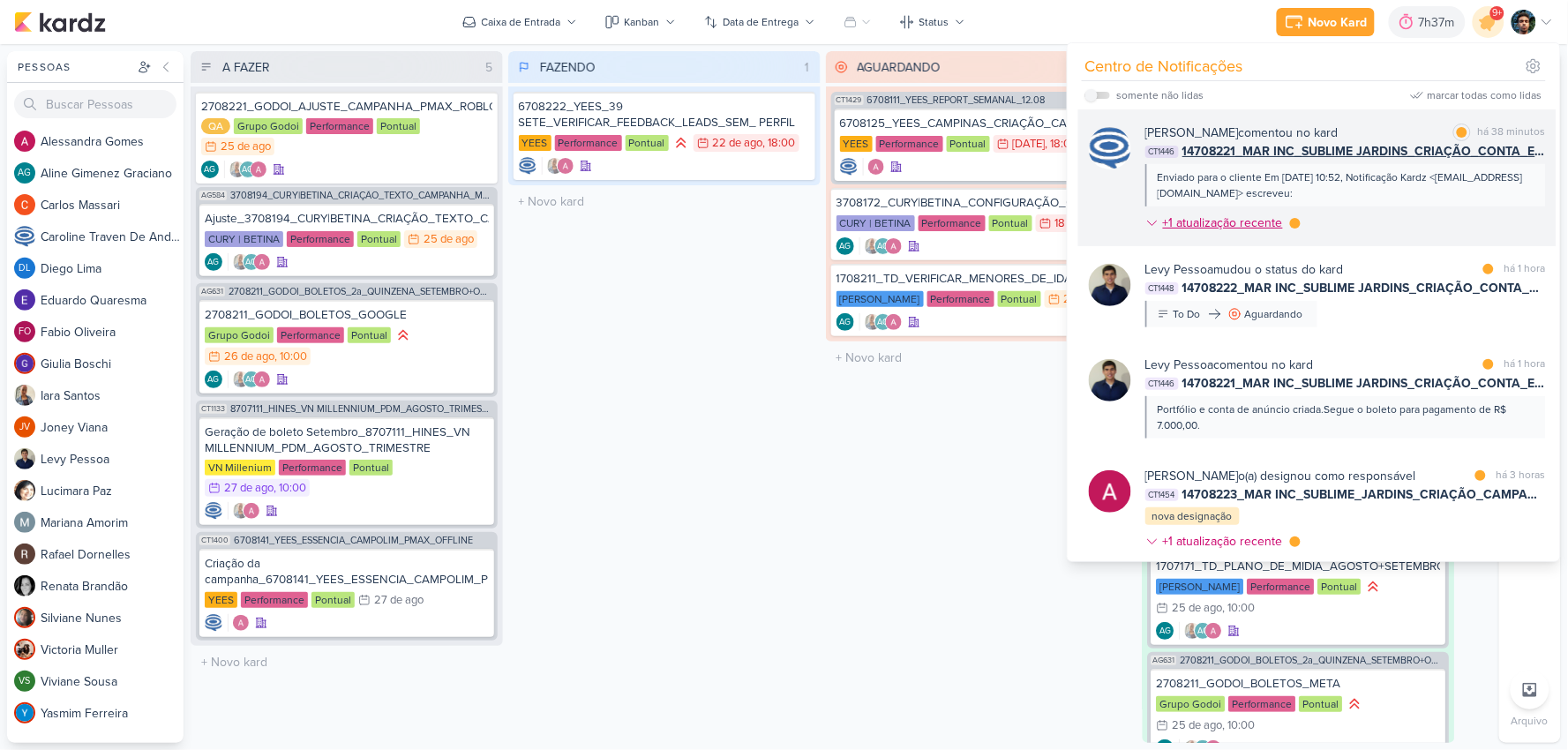
click at [1221, 218] on div "+1 atualização recente" at bounding box center [1225, 223] width 123 height 18
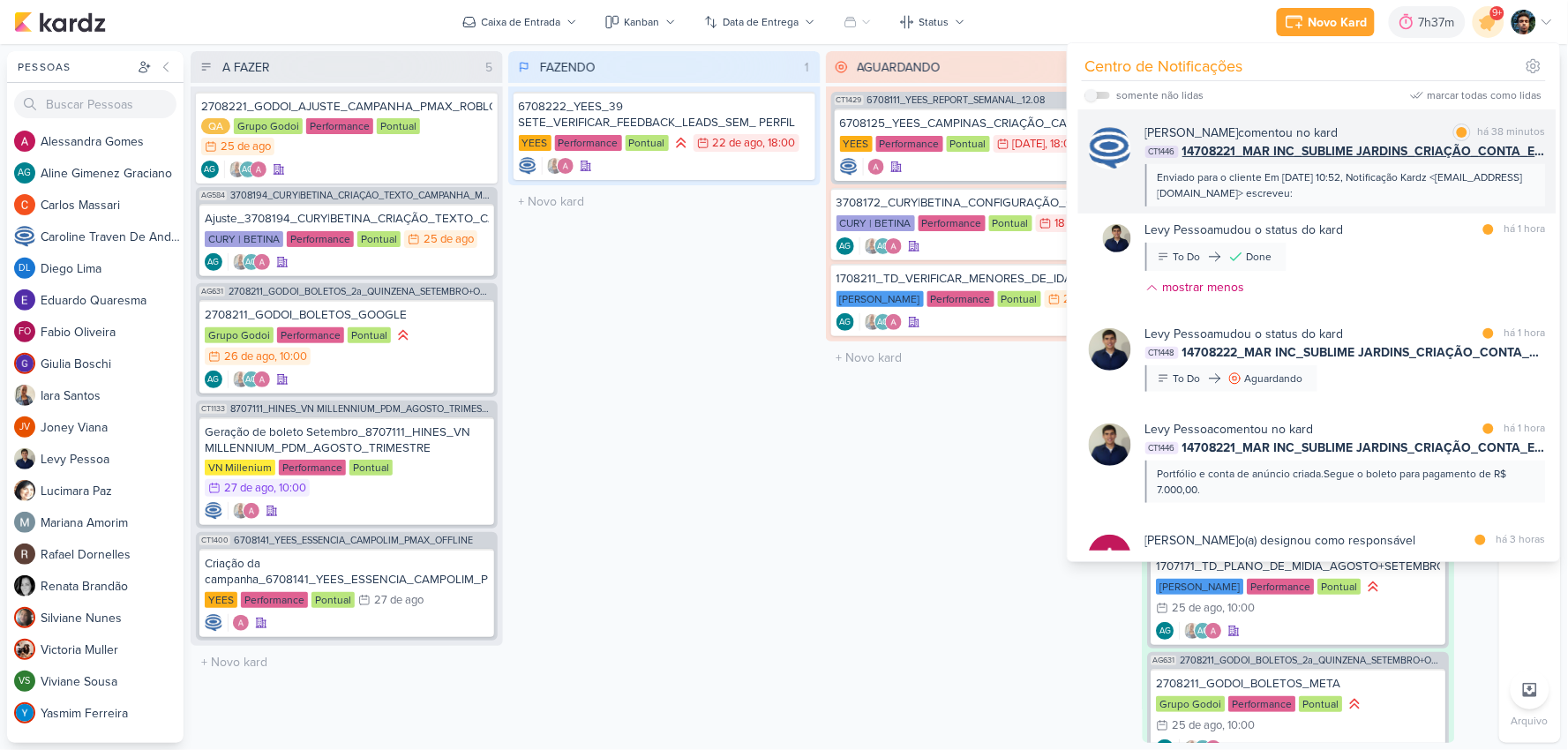
click at [1420, 202] on div "Enviado para o cliente Em [DATE] 10:52, Notificação Kardz <[EMAIL_ADDRESS][DOMA…" at bounding box center [1344, 185] width 400 height 42
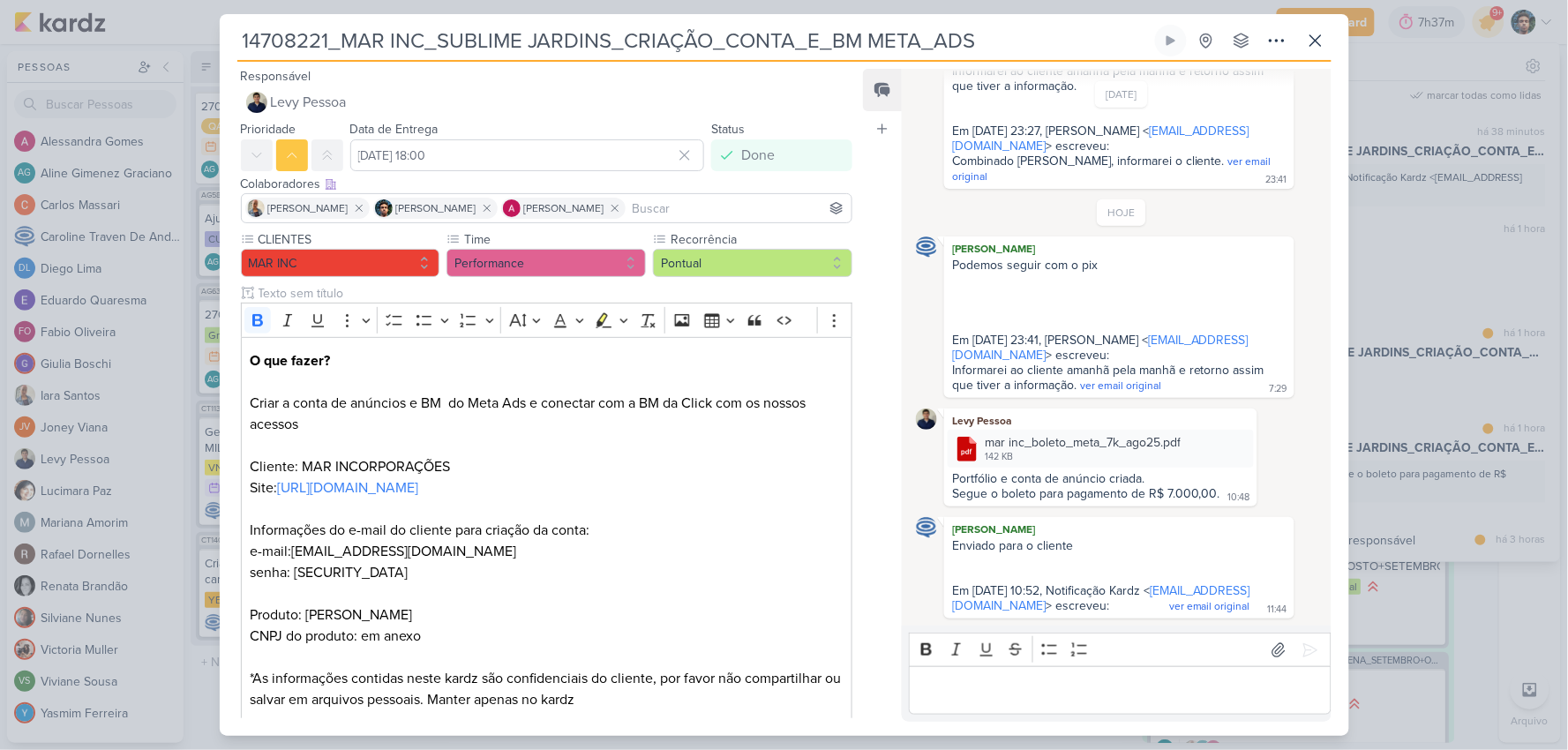
scroll to position [467, 0]
click at [418, 487] on link "[URL][DOMAIN_NAME]" at bounding box center [347, 488] width 141 height 17
click at [610, 473] on p "O que fazer? Criar a conta de anúncios e BM do Meta Ads e conectar com a BM da …" at bounding box center [546, 530] width 593 height 360
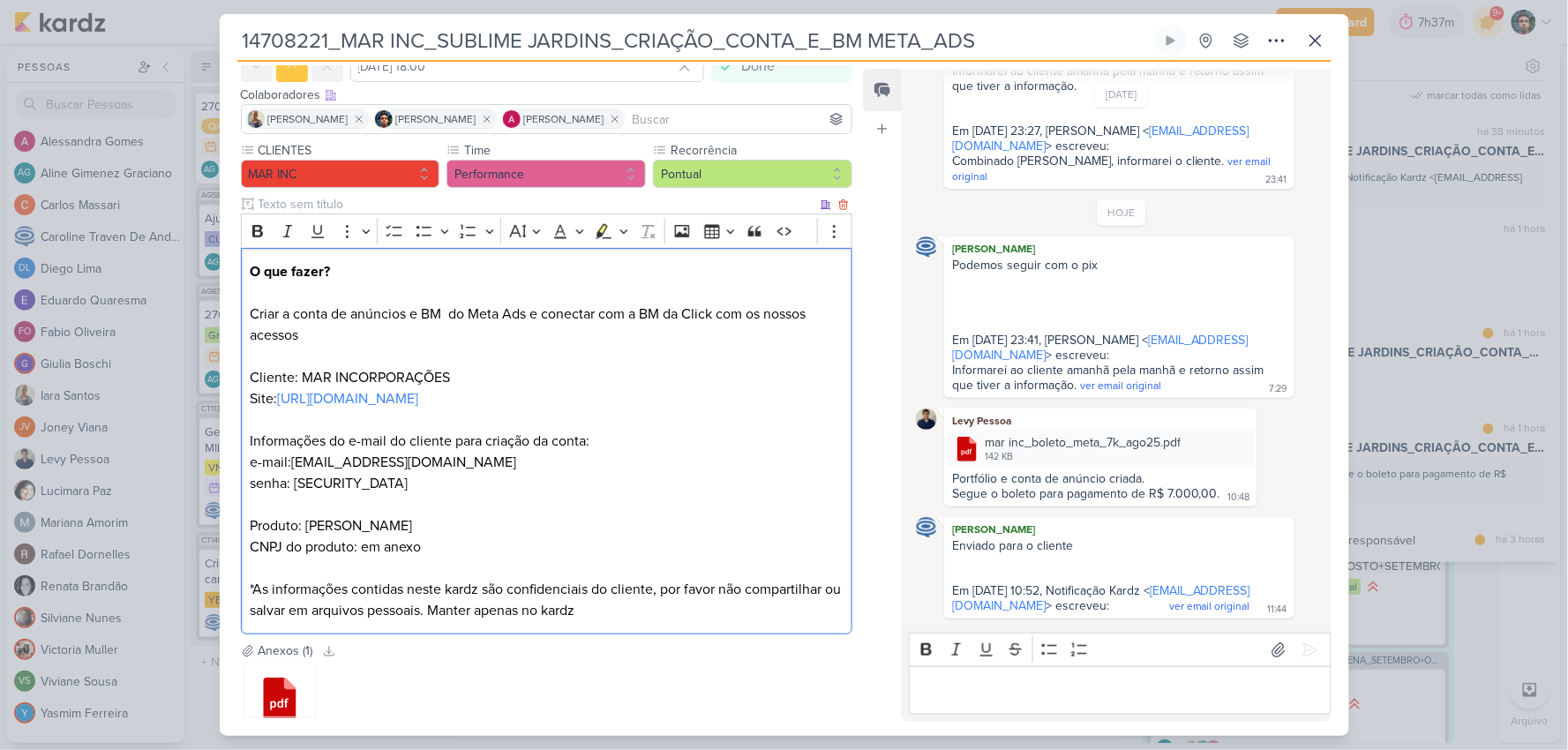
scroll to position [196, 0]
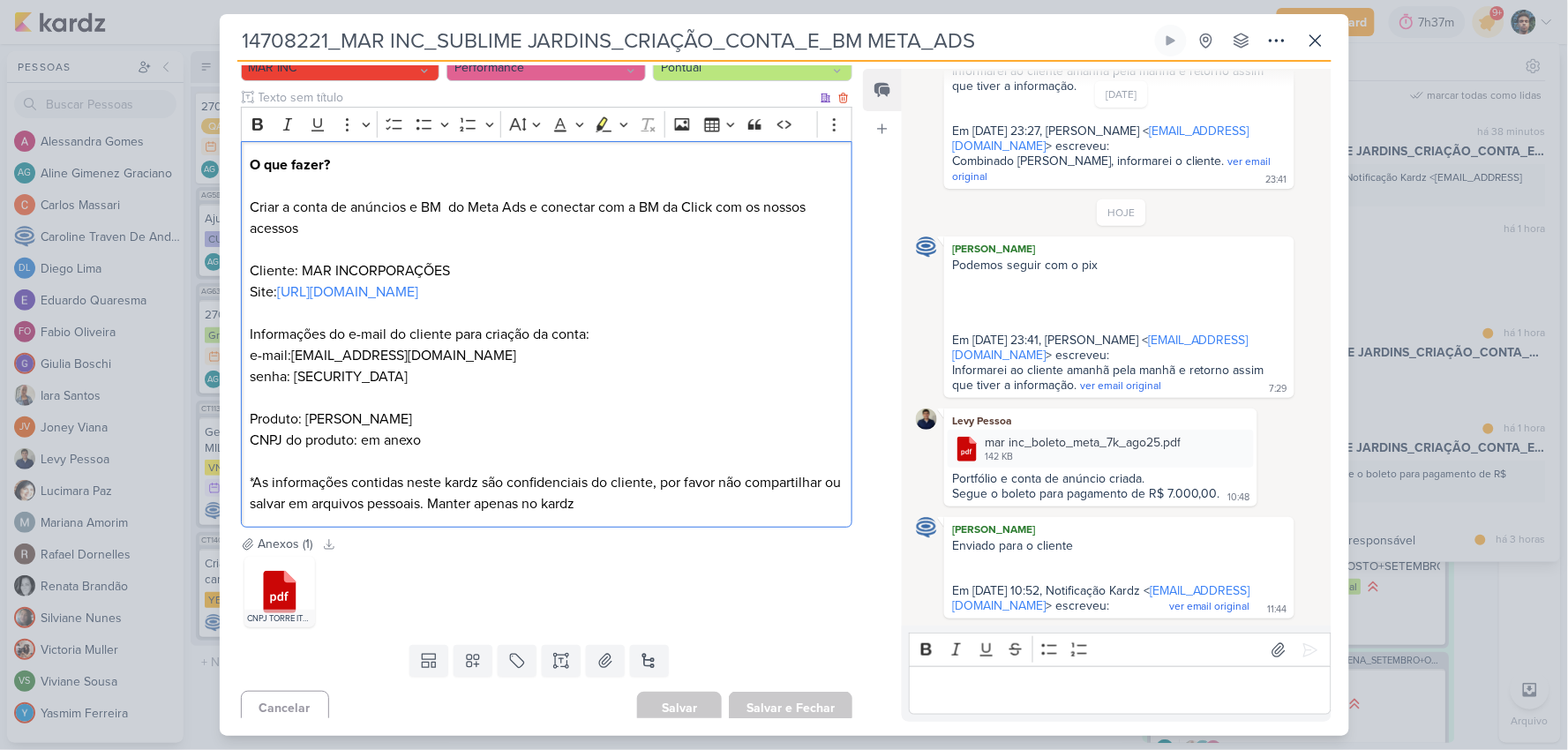
click at [672, 317] on p "O que fazer? Criar a conta de anúncios e BM do Meta Ads e conectar com a BM da …" at bounding box center [546, 334] width 593 height 360
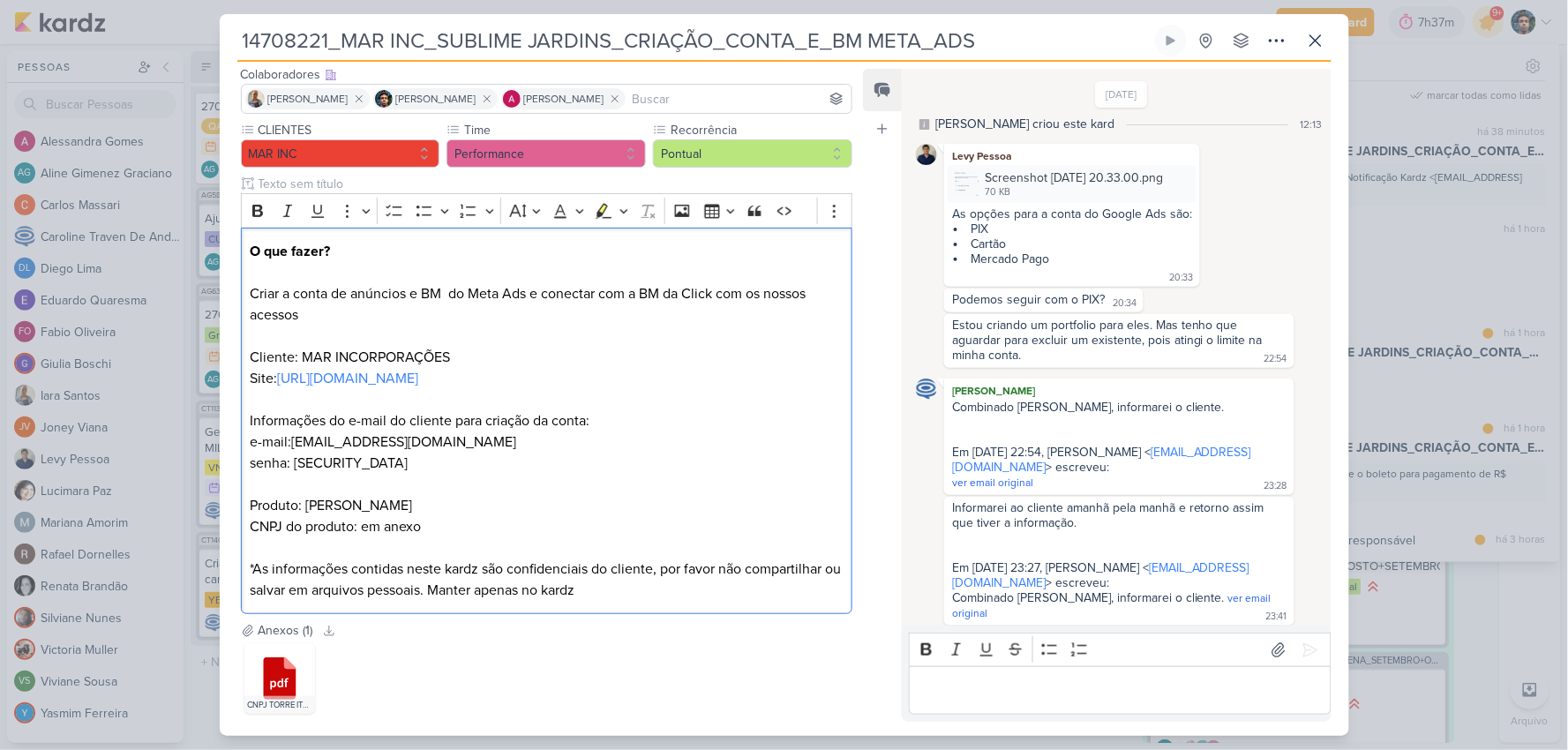
scroll to position [0, 0]
click at [1319, 49] on icon at bounding box center [1315, 40] width 21 height 21
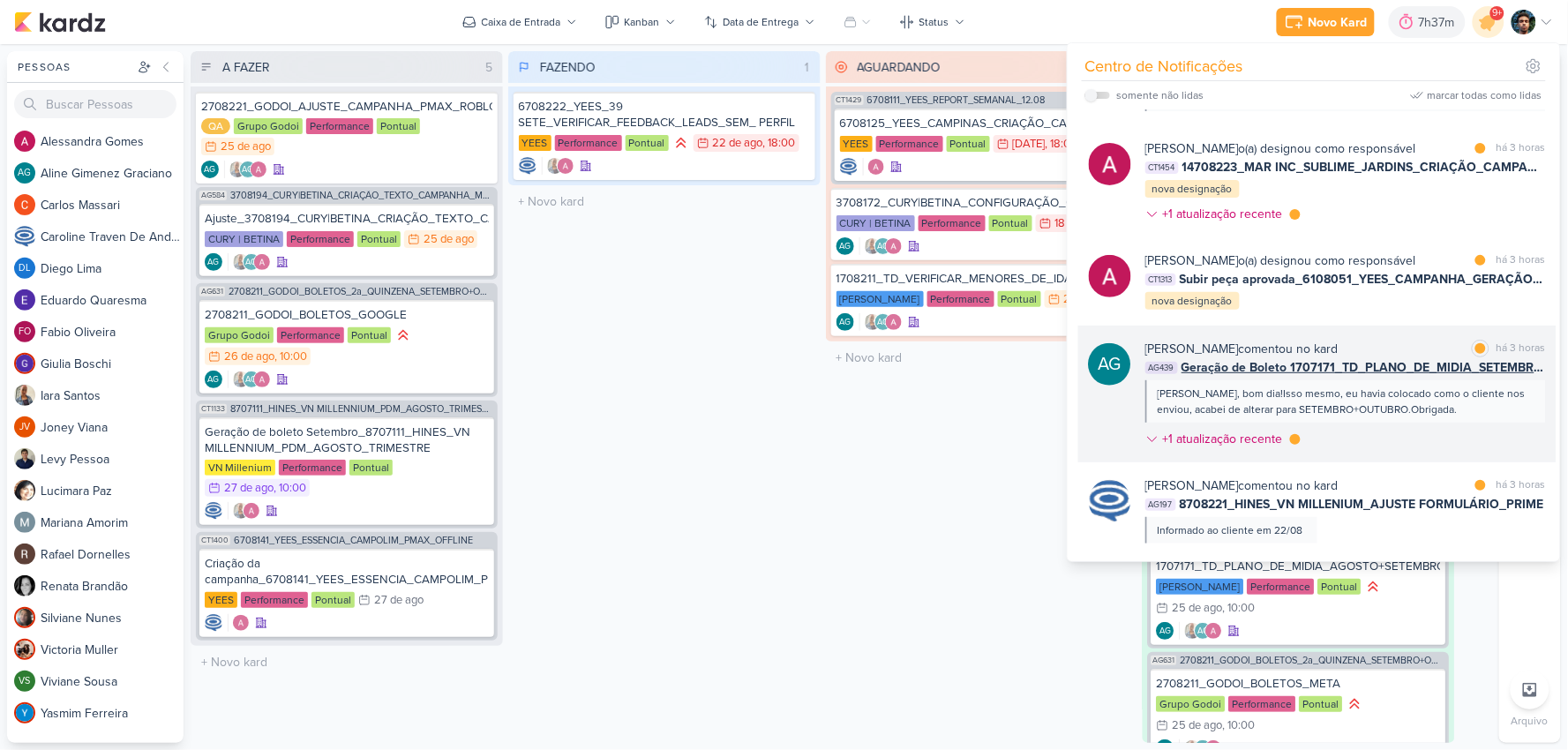
scroll to position [490, 0]
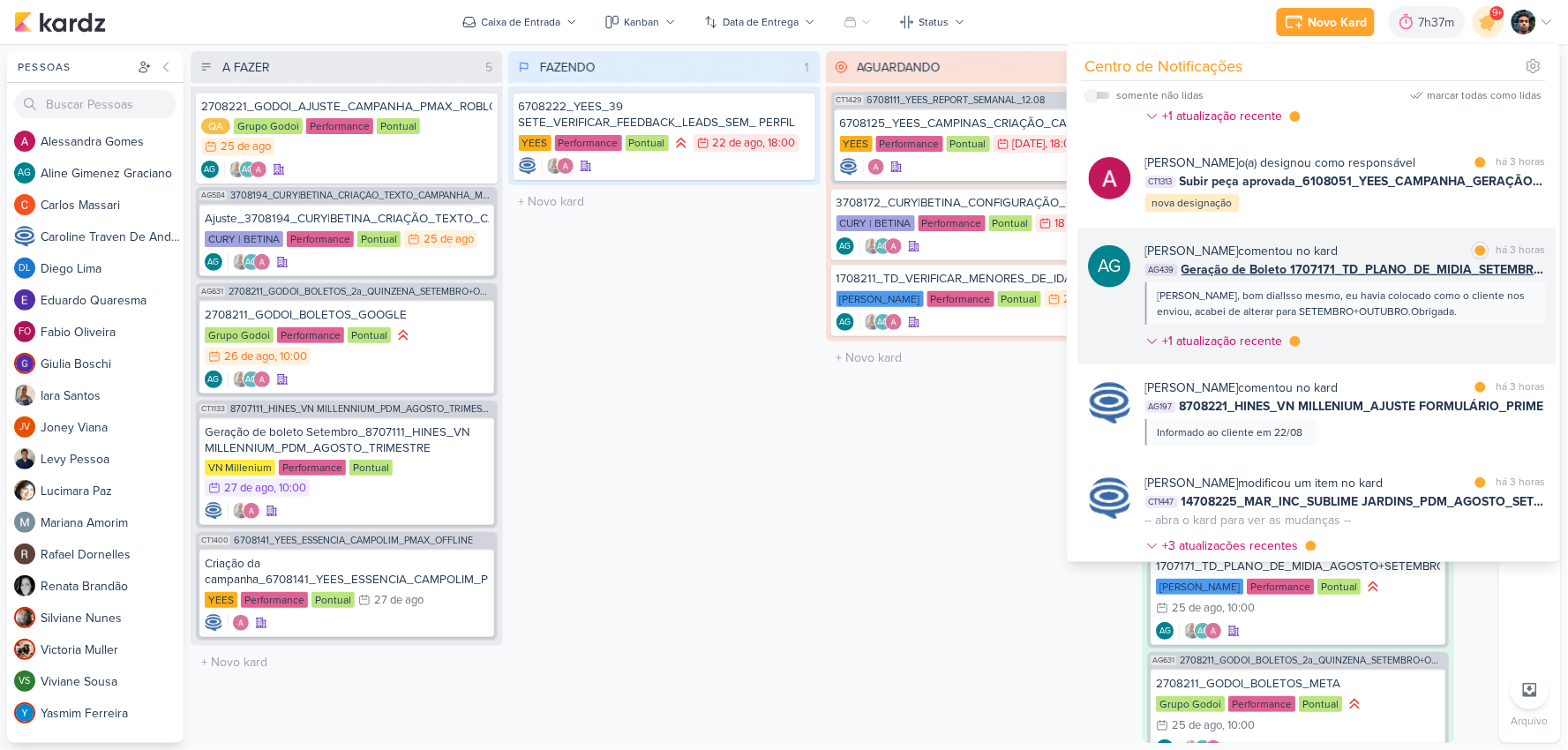
click at [1433, 341] on div "[PERSON_NAME] comentou no kard marcar como lida há 3 horas AG439 Geração de Bol…" at bounding box center [1344, 300] width 400 height 116
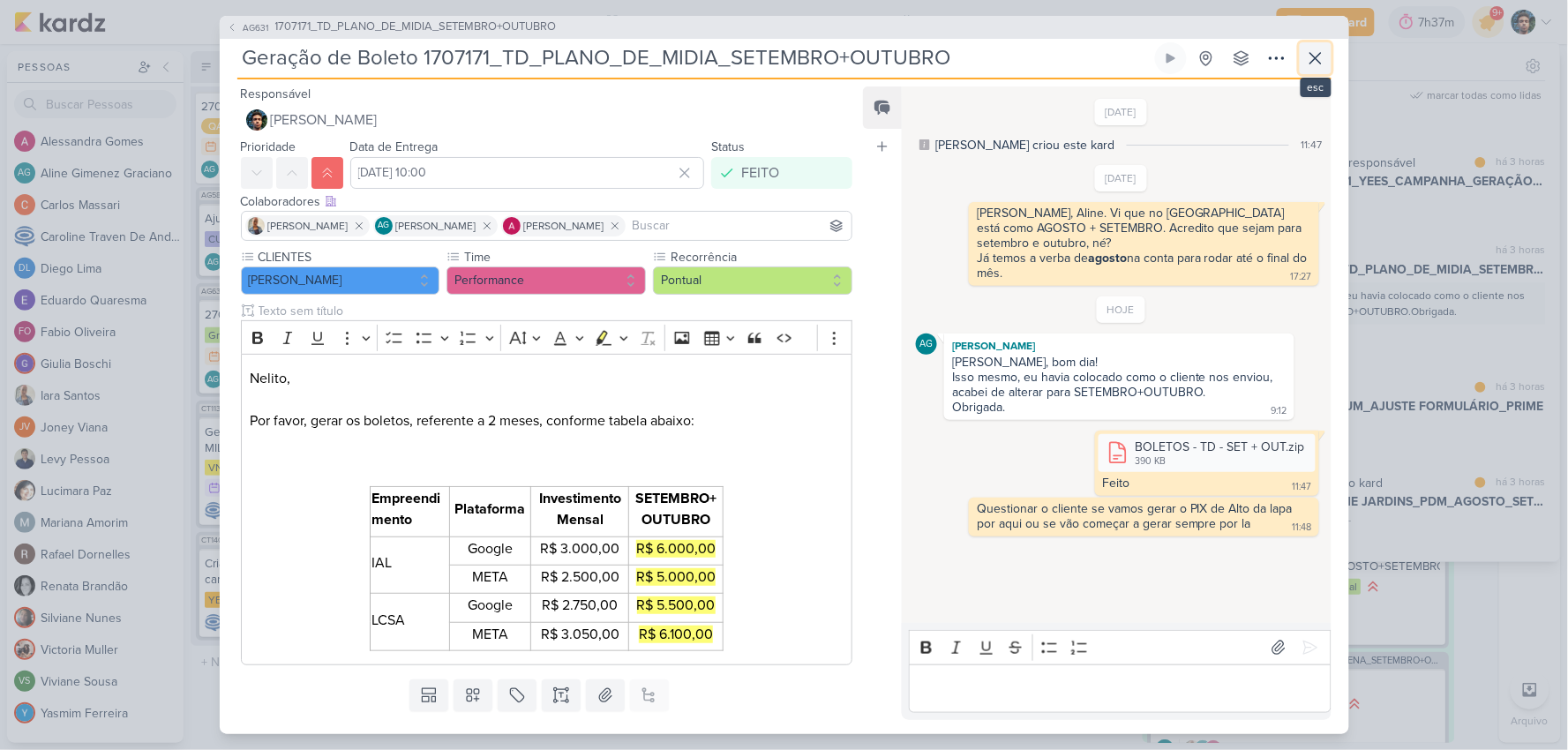
click at [1311, 58] on icon at bounding box center [1315, 58] width 21 height 21
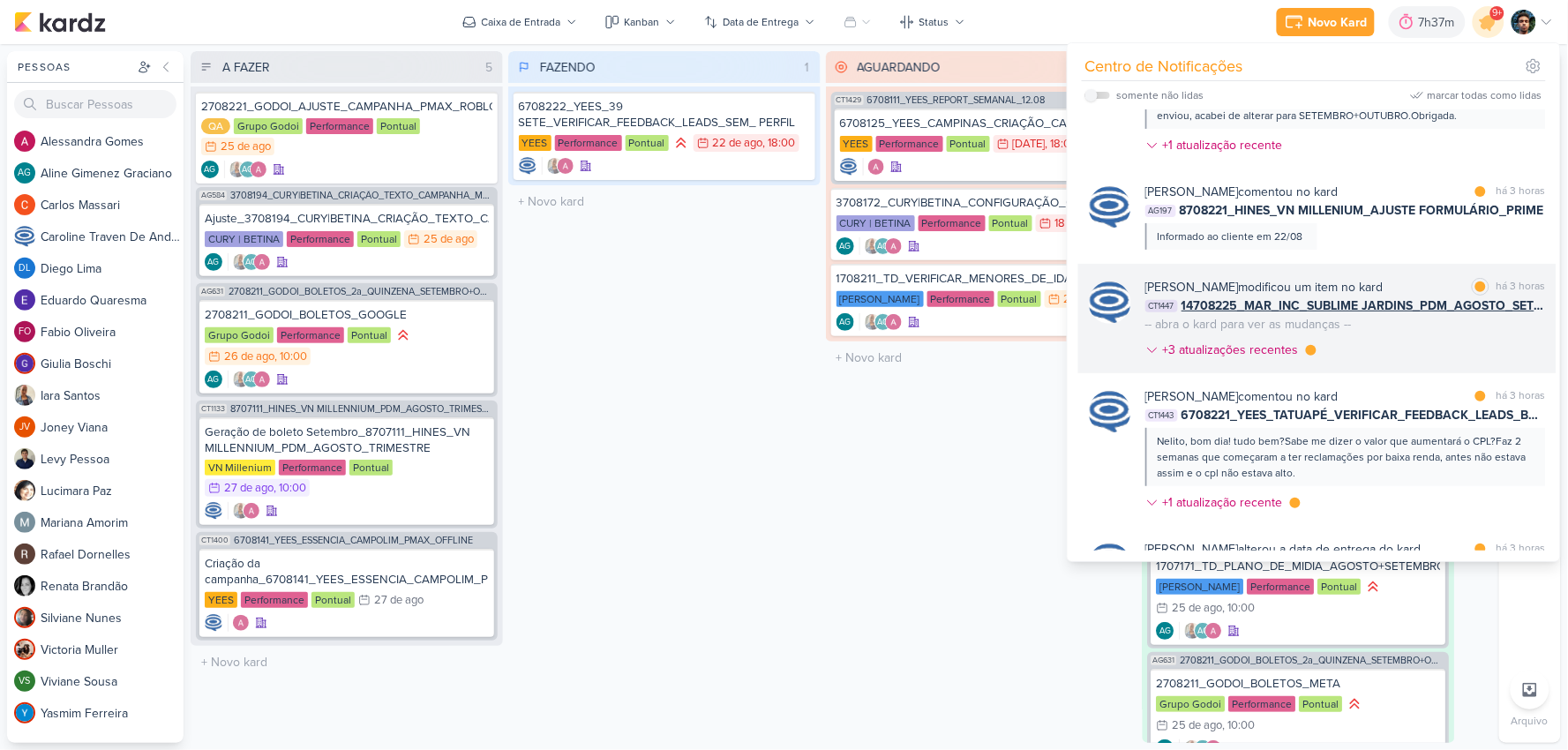
scroll to position [783, 0]
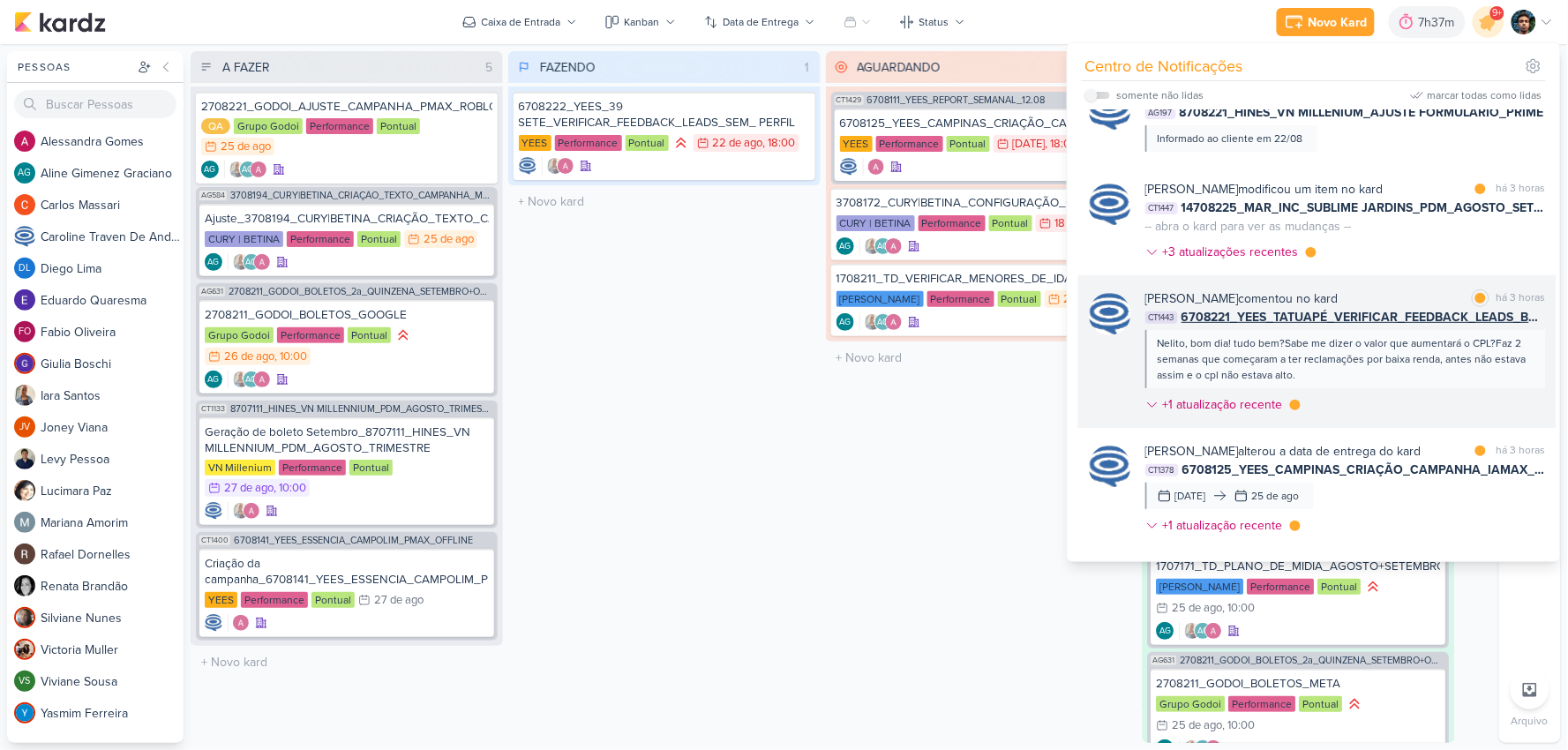
click at [1360, 372] on div "Nelito, bom dia! tudo bem?Sabe me dizer o valor que aumentará o CPL?Faz 2 seman…" at bounding box center [1344, 359] width 374 height 48
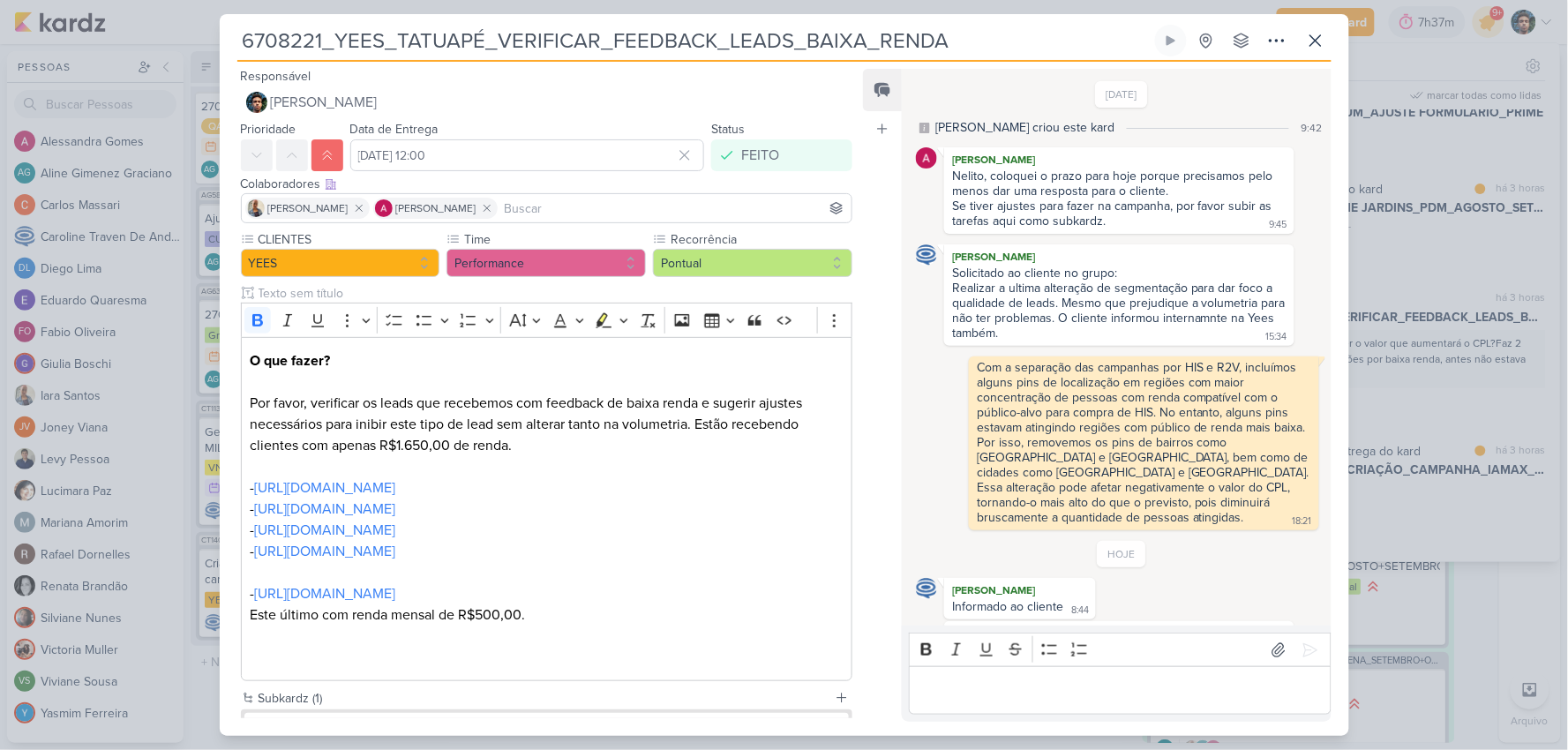
scroll to position [89, 0]
